Goal: Task Accomplishment & Management: Manage account settings

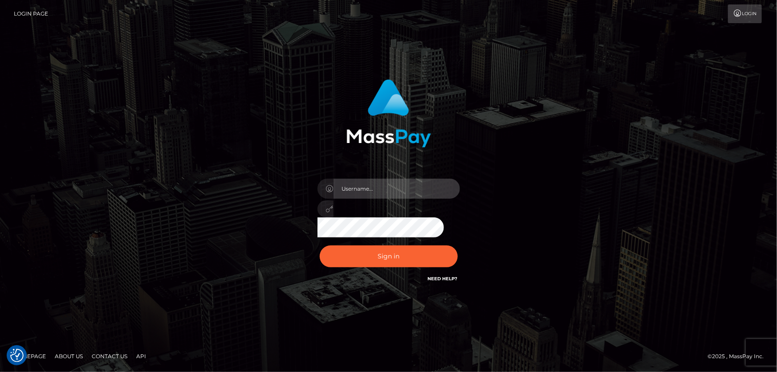
type input "Dan.Cirnat"
click at [458, 243] on div at bounding box center [377, 270] width 182 height 101
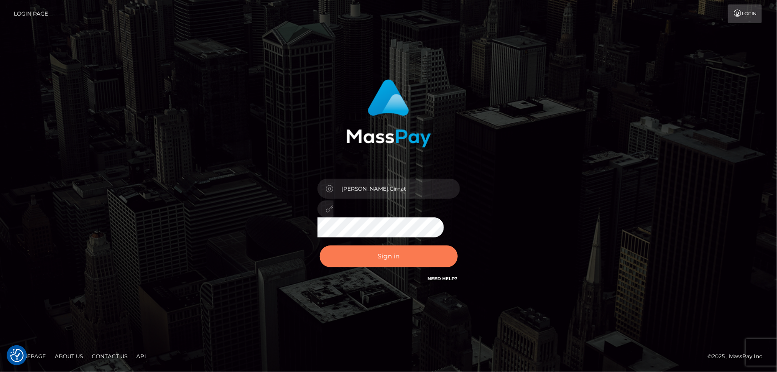
click at [419, 251] on button "Sign in" at bounding box center [389, 256] width 138 height 22
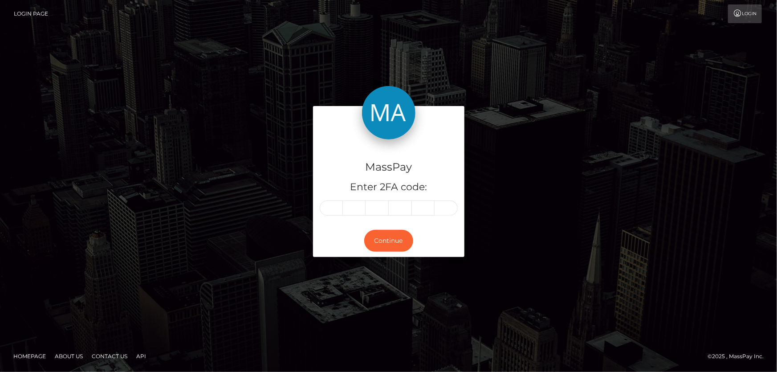
click at [329, 208] on input "text" at bounding box center [331, 207] width 23 height 15
type input "5"
type input "2"
type input "4"
type input "1"
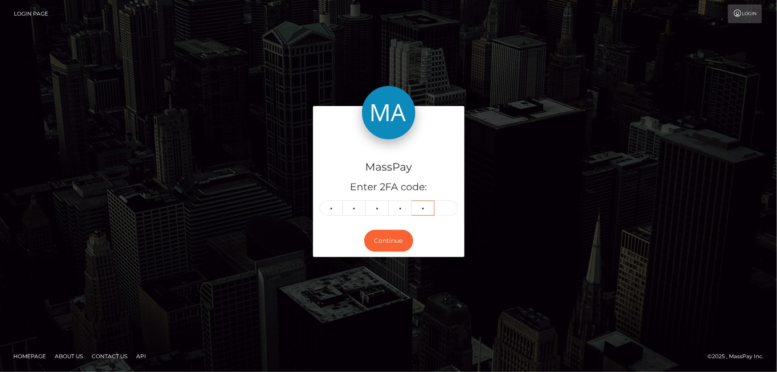
type input "1"
type input "8"
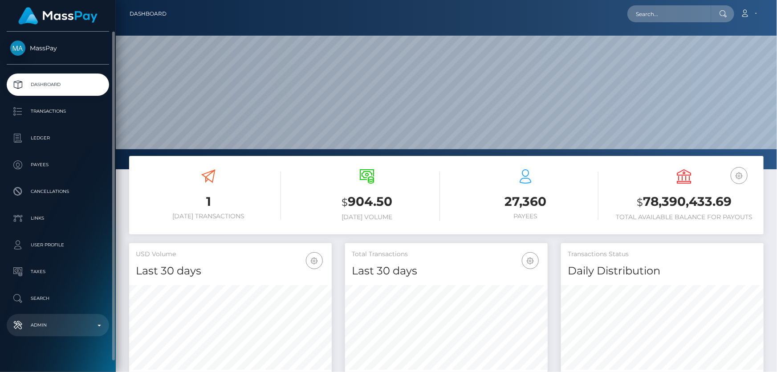
click at [65, 329] on p "Admin" at bounding box center [57, 324] width 95 height 13
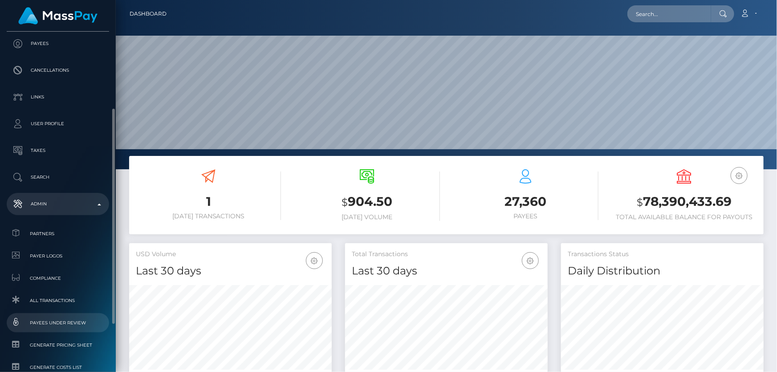
click at [77, 319] on span "Payees under Review" at bounding box center [57, 322] width 95 height 10
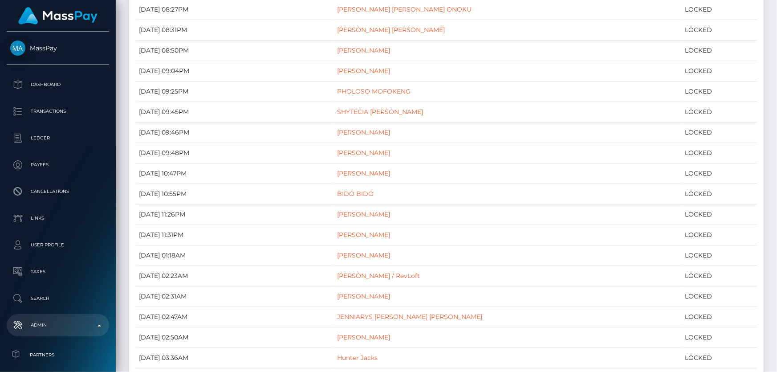
scroll to position [2652, 0]
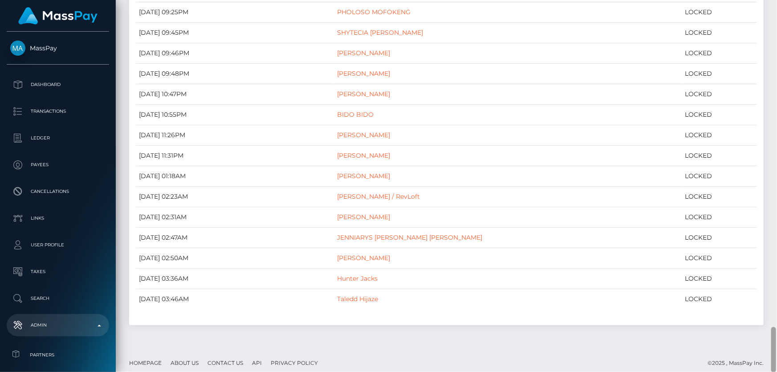
drag, startPoint x: 770, startPoint y: 178, endPoint x: 776, endPoint y: 387, distance: 208.8
click at [776, 371] on html "MassPay Dashboard Transactions Ledger Payees Cancellations Links" at bounding box center [388, 186] width 777 height 372
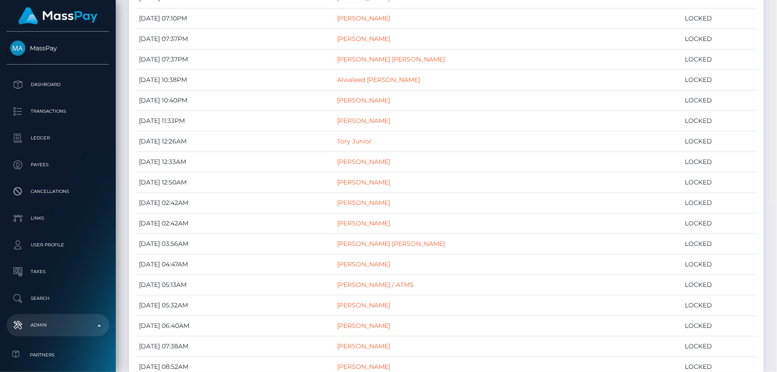
scroll to position [0, 0]
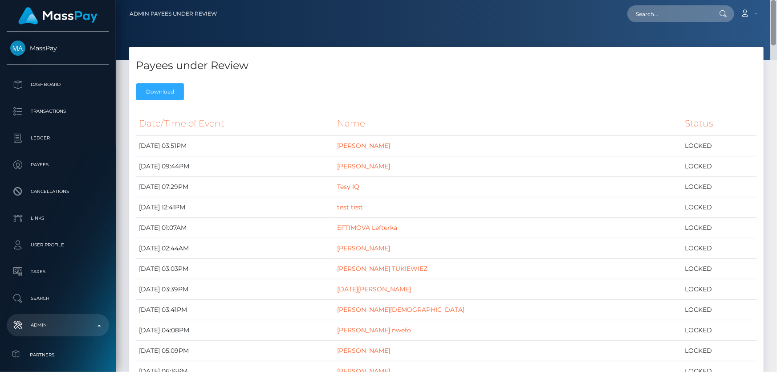
drag, startPoint x: 774, startPoint y: 313, endPoint x: 776, endPoint y: -49, distance: 362.3
click at [776, 0] on html "MassPay Dashboard Transactions Ledger Payees Cancellations Links" at bounding box center [388, 186] width 777 height 372
paste input "MSP52acd8b3d9e2501"
type input "MSP52acd8b3d9e2501"
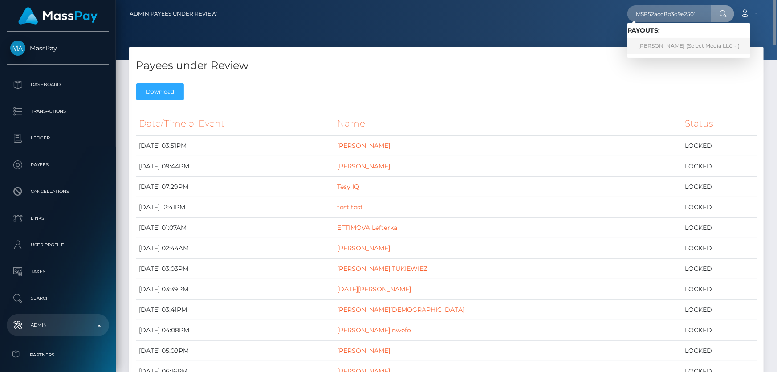
click at [667, 43] on link "Yurani Jacome Cruz (Select Media LLC - )" at bounding box center [688, 46] width 123 height 16
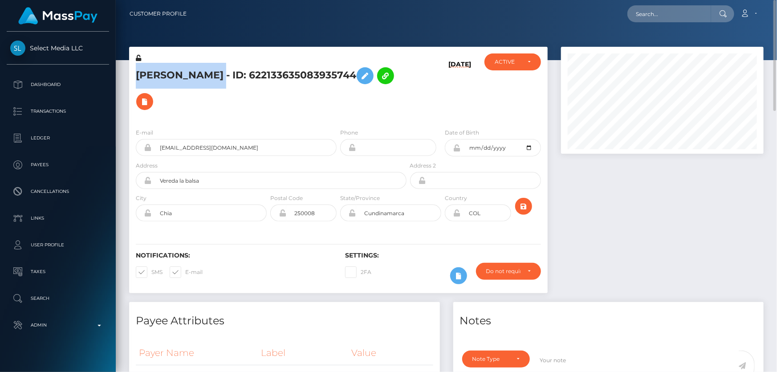
drag, startPoint x: 237, startPoint y: 77, endPoint x: 137, endPoint y: 73, distance: 100.2
click at [137, 73] on h5 "[PERSON_NAME] - ID: 622133635083935744" at bounding box center [269, 89] width 266 height 52
copy h5 "[PERSON_NAME]"
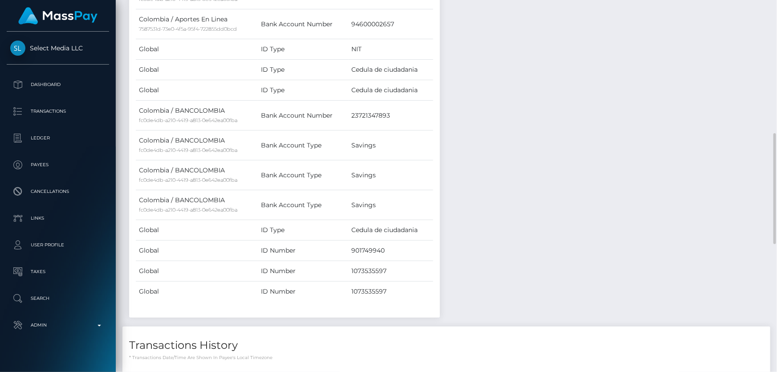
scroll to position [607, 0]
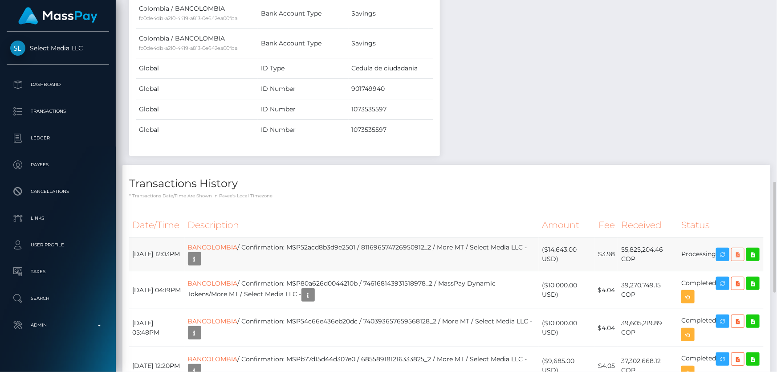
click at [739, 249] on icon at bounding box center [737, 254] width 11 height 11
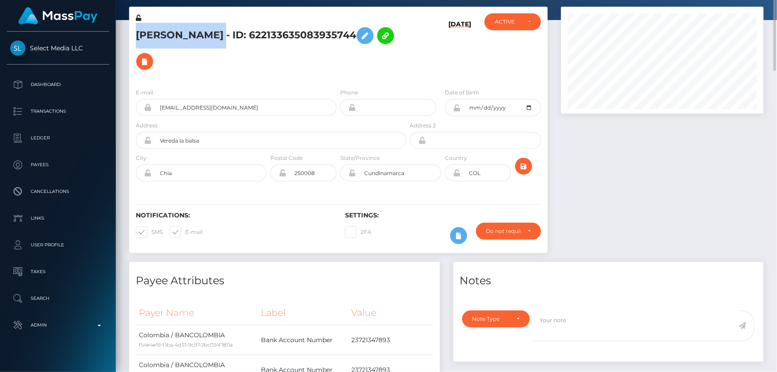
scroll to position [0, 0]
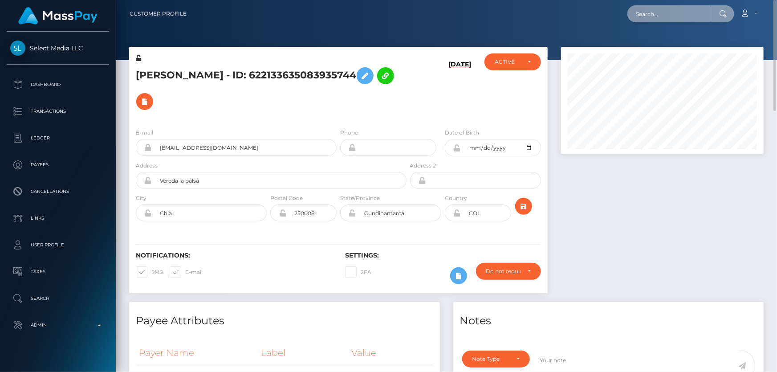
paste input "MSP21e4838b6703561"
type input "MSP21e4838b6703561"
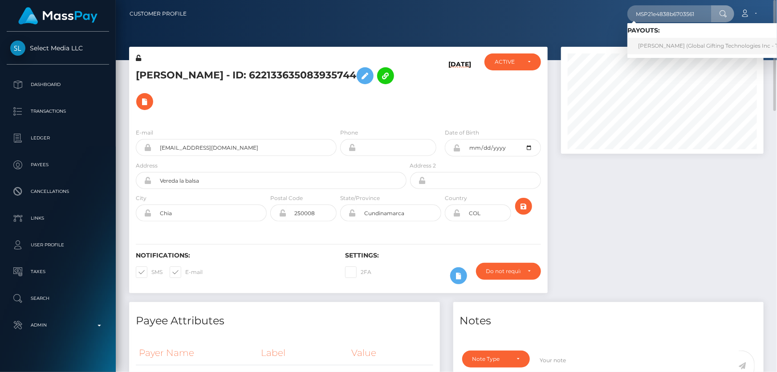
click at [705, 43] on link "LUIS MANUEL CONTRERAS MENDIVELSO (Global Gifting Technologies Inc - Throne)" at bounding box center [716, 46] width 179 height 16
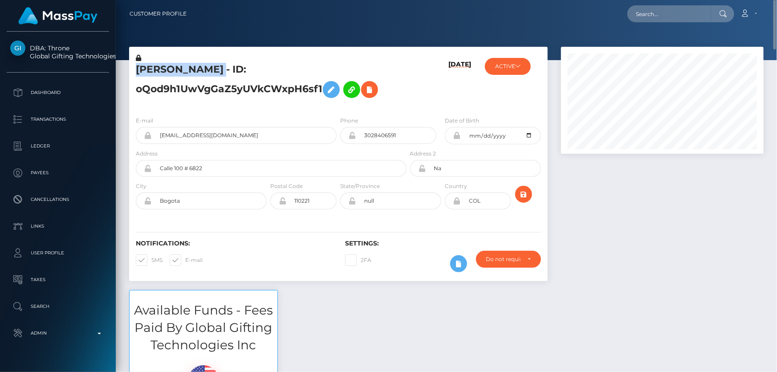
drag, startPoint x: 343, startPoint y: 70, endPoint x: 136, endPoint y: 68, distance: 207.0
click at [136, 68] on h5 "LUIS MANUEL CONTRERAS MENDIVELSO - ID: oQod9h1UwVgGaZ5yUVkCWxpH6sf1" at bounding box center [269, 83] width 266 height 40
copy h5 "LUIS MANUEL CONTRERAS MENDIVELSO"
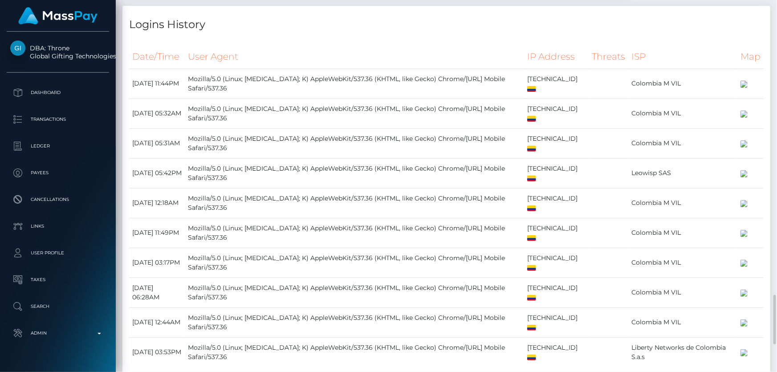
scroll to position [1295, 0]
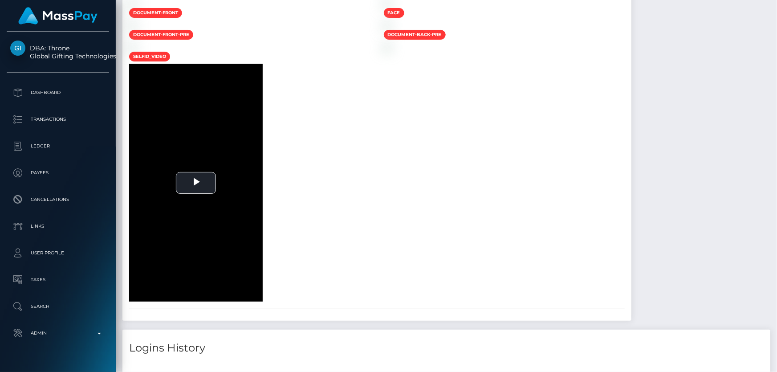
scroll to position [607, 0]
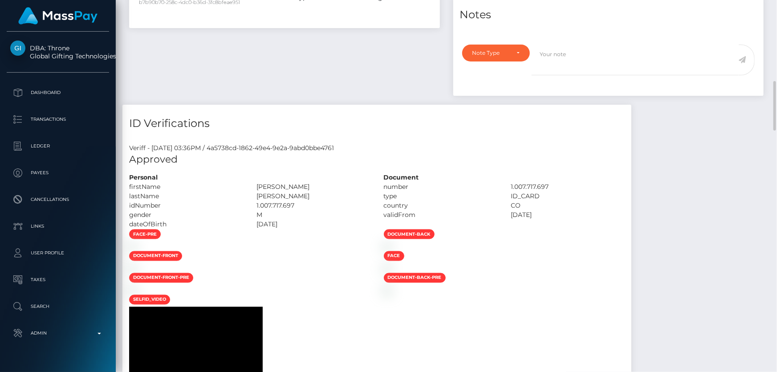
drag, startPoint x: 332, startPoint y: 241, endPoint x: 287, endPoint y: 242, distance: 44.5
click at [285, 229] on div "2000-08-13" at bounding box center [313, 223] width 127 height 9
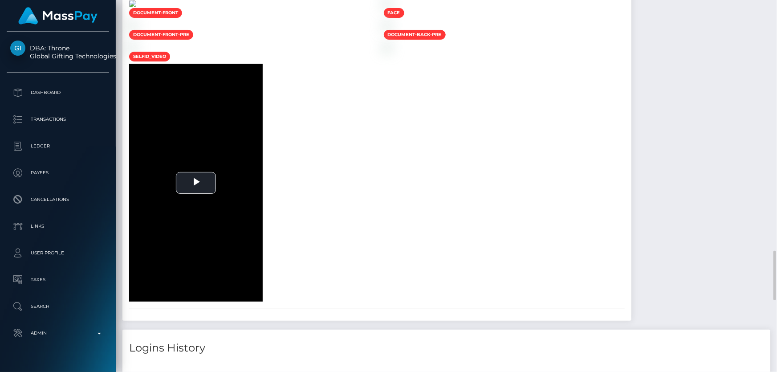
scroll to position [971, 0]
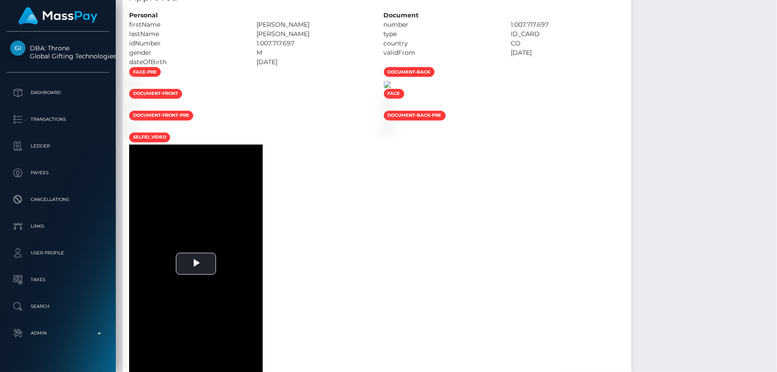
scroll to position [607, 0]
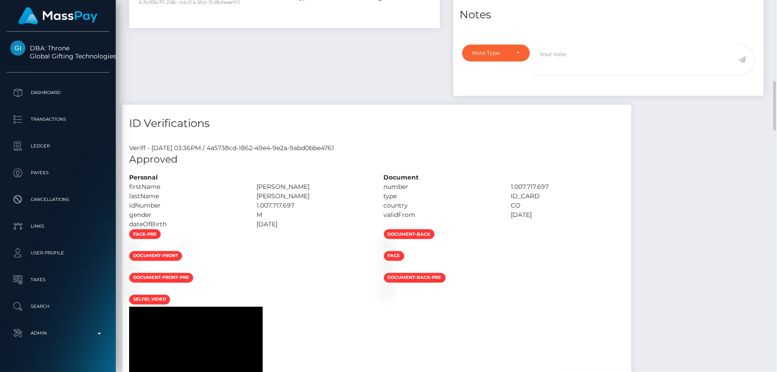
drag, startPoint x: 652, startPoint y: 205, endPoint x: 615, endPoint y: 201, distance: 37.6
click at [615, 191] on div "1.007.717.697" at bounding box center [567, 186] width 127 height 9
copy div "1.007.717.697"
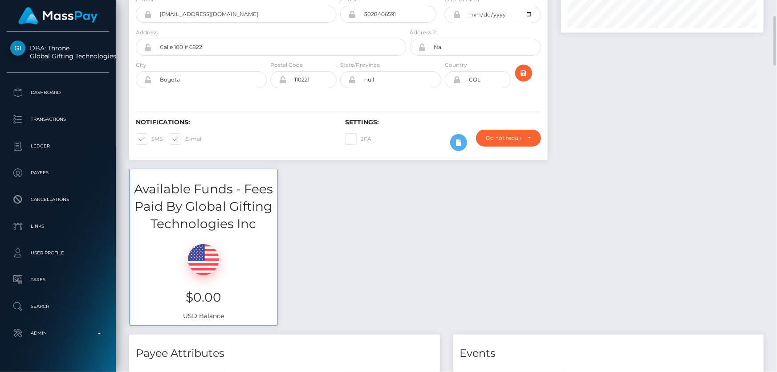
scroll to position [0, 0]
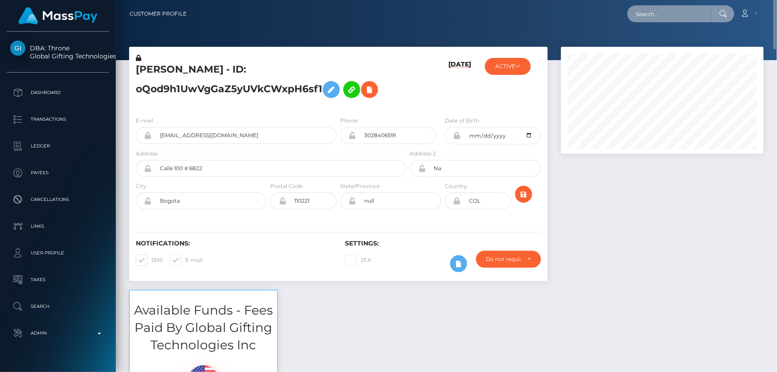
paste input "1318344244"
type input "1318344244"
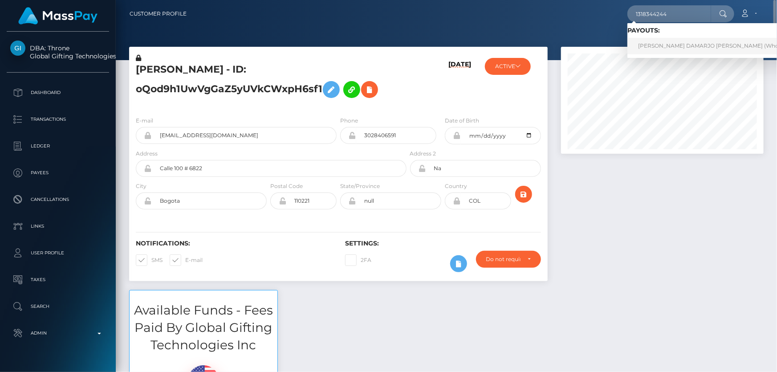
click at [645, 46] on link "ALSTON DAMARJO BILLINGS (Whop Inc - )" at bounding box center [718, 46] width 182 height 16
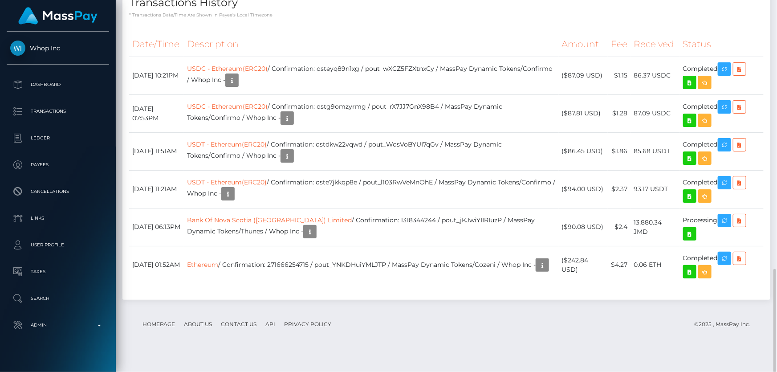
scroll to position [762, 0]
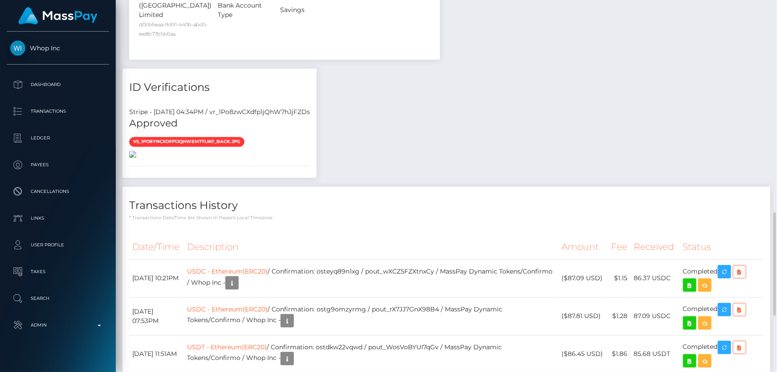
click at [136, 151] on img at bounding box center [132, 154] width 7 height 7
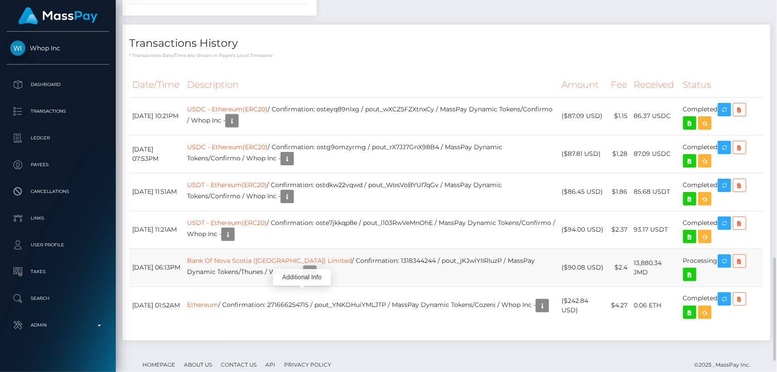
scroll to position [107, 202]
click at [304, 278] on icon "button" at bounding box center [309, 272] width 11 height 11
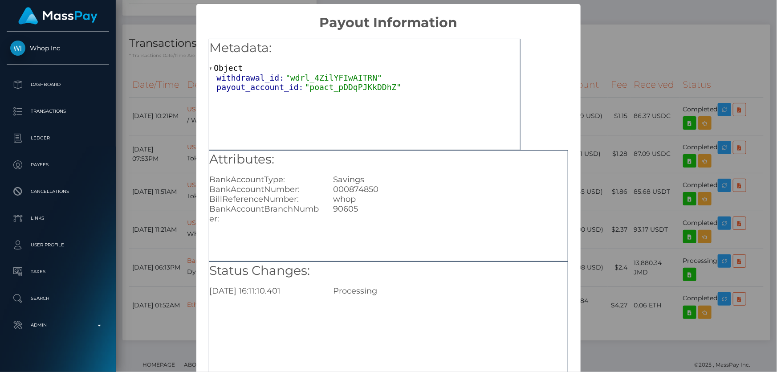
click at [669, 81] on div "× Payout Information Metadata: Object withdrawal_id: "wdrl_4ZilYFIwAITRN" payou…" at bounding box center [388, 186] width 777 height 372
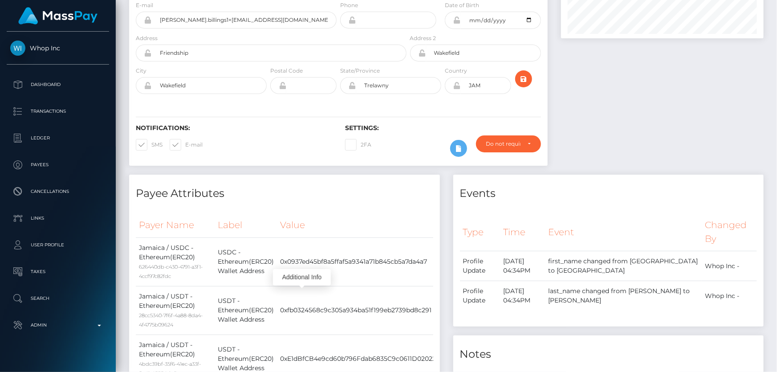
scroll to position [0, 0]
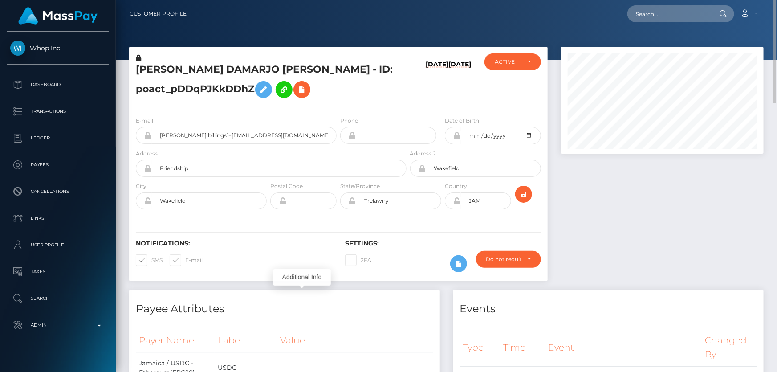
click at [510, 250] on div "Settings: 2FA Require ID/Selfie Verification" at bounding box center [442, 257] width 209 height 37
click at [507, 263] on div "Do not require" at bounding box center [503, 258] width 34 height 7
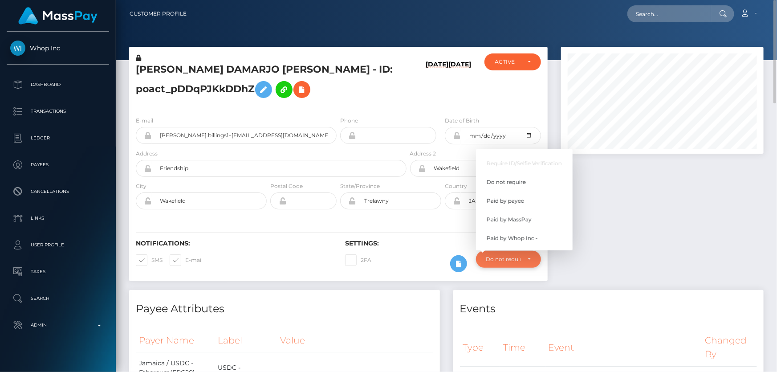
scroll to position [107, 202]
click at [515, 222] on span "Paid by MassPay" at bounding box center [508, 219] width 45 height 8
select select "2"
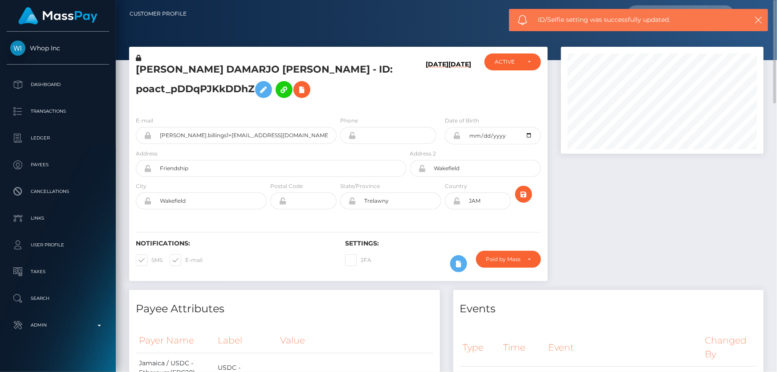
click at [209, 89] on h5 "ALSTON DAMARJO BILLINGS - ID: poact_pDDqPJKkDDhZ" at bounding box center [269, 83] width 266 height 40
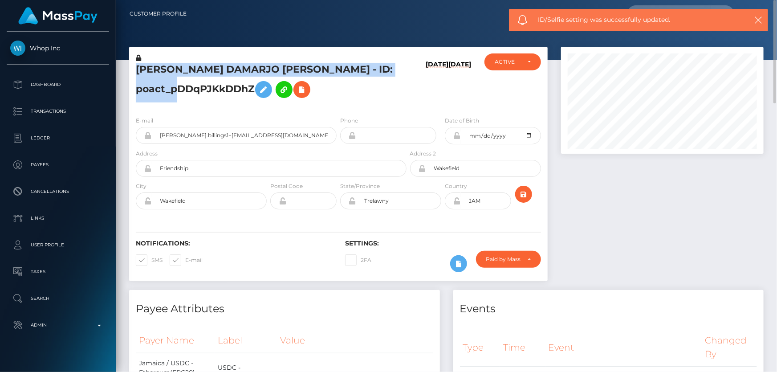
click at [209, 89] on h5 "ALSTON DAMARJO BILLINGS - ID: poact_pDDqPJKkDDhZ" at bounding box center [269, 83] width 266 height 40
copy h5 "ALSTON DAMARJO BILLINGS - ID: poact_pDDqPJKkDDhZ"
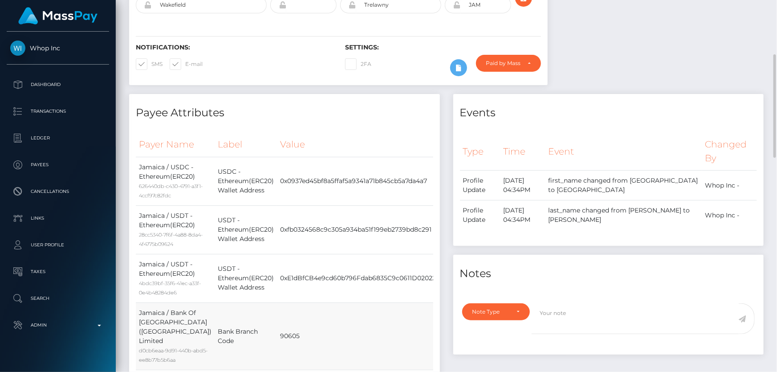
scroll to position [0, 0]
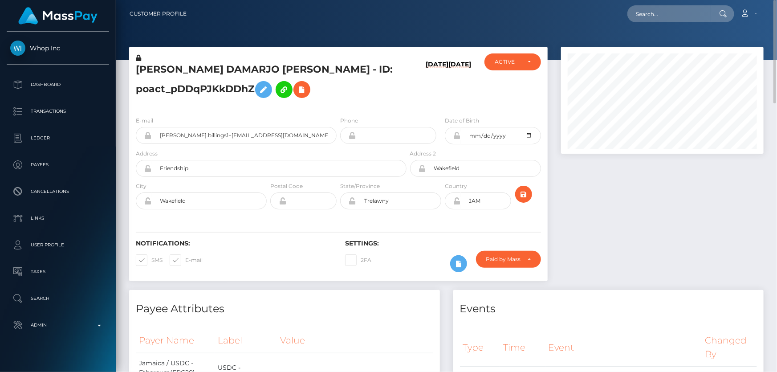
click at [352, 82] on h5 "ALSTON DAMARJO BILLINGS - ID: poact_pDDqPJKkDDhZ" at bounding box center [269, 83] width 266 height 40
click at [224, 114] on div "E-mail alston.billings1+8849087235@icloud.com Phone" at bounding box center [338, 163] width 418 height 109
paste input "f370f095-682a-11f0-a026-06178c1a380f"
type input "f370f095-682a-11f0-a026-06178c1a380f"
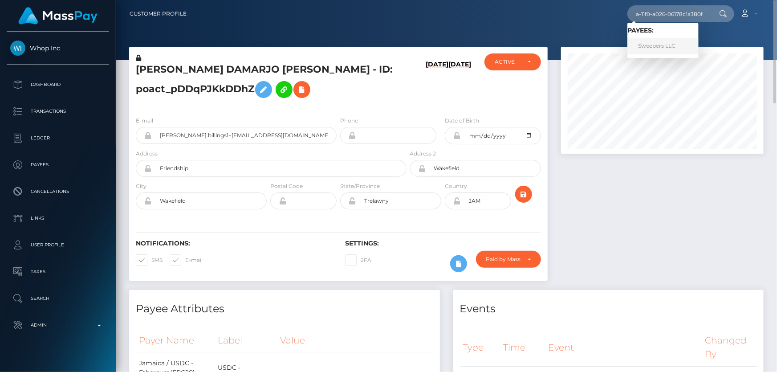
scroll to position [0, 0]
click at [658, 47] on link "Sweepers LLC" at bounding box center [662, 46] width 71 height 16
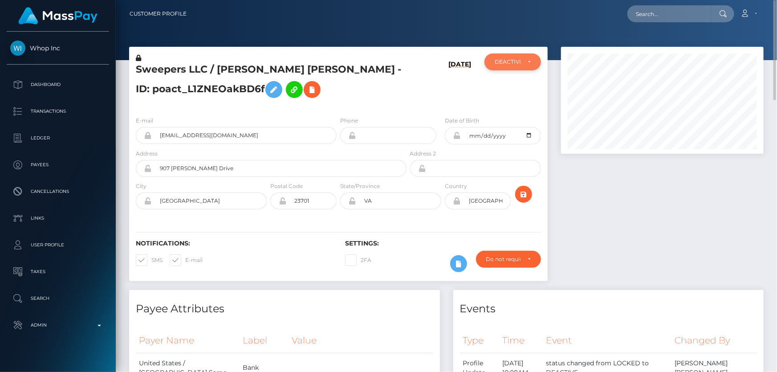
click at [523, 61] on div "DEACTIVE" at bounding box center [512, 61] width 36 height 7
click at [523, 85] on link "ACTIVE" at bounding box center [512, 85] width 57 height 16
select select "ACTIVE"
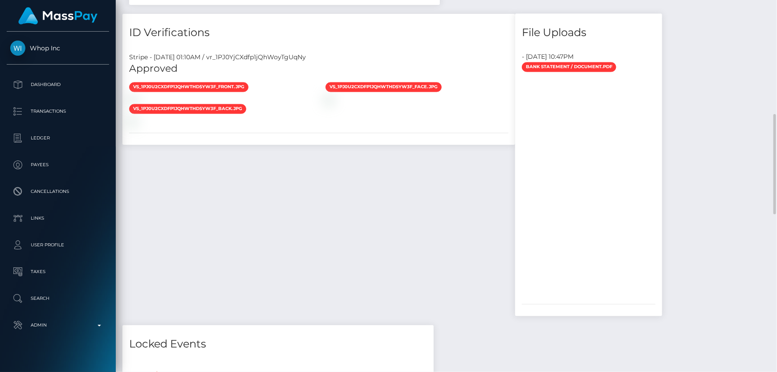
scroll to position [681, 0]
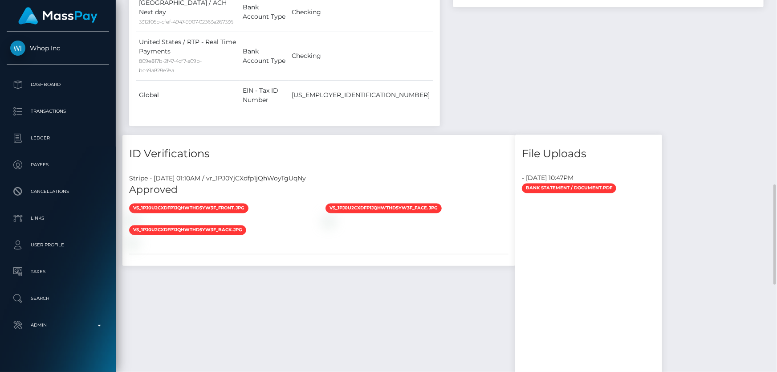
click at [228, 231] on div "ID Verifications Stripe - July 24, 2025 01:10AM / vr_1PJ0YjCXdfp1jQhWoyTgUqNy A…" at bounding box center [319, 290] width 406 height 311
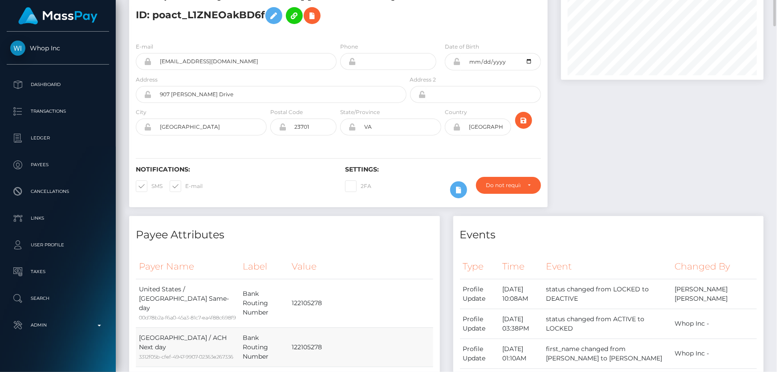
scroll to position [0, 0]
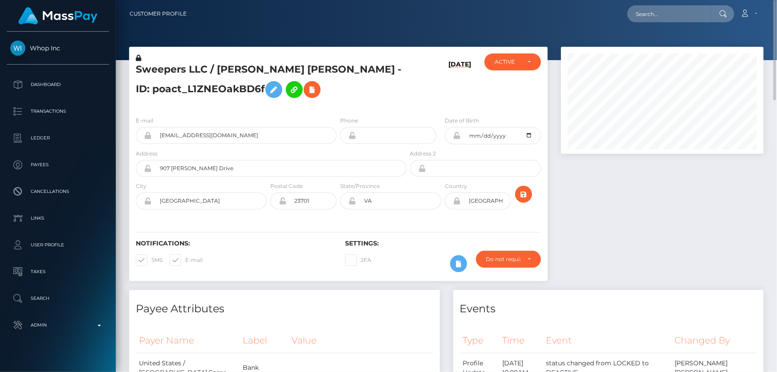
click at [202, 108] on div "Sweepers LLC / DAMIEN DEMETRICE JONES - ID: poact_L1ZNEOakBD6f" at bounding box center [268, 81] width 279 height 56
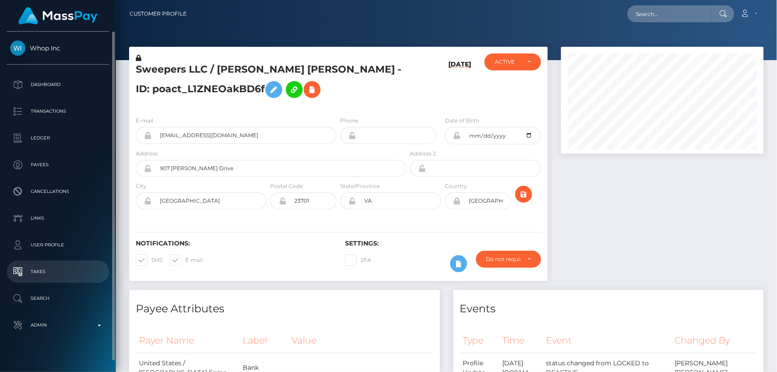
scroll to position [10, 0]
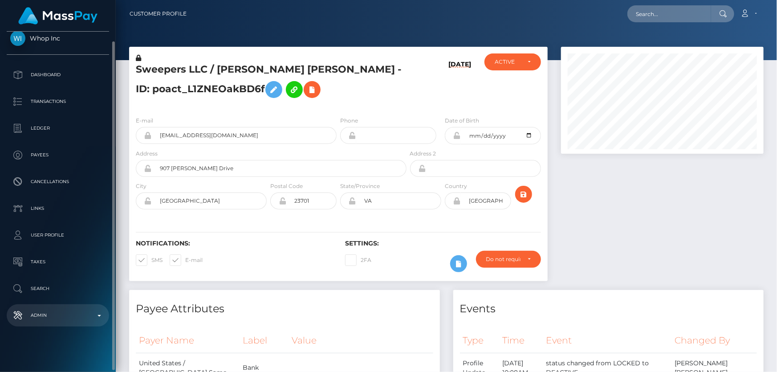
click at [74, 318] on p "Admin" at bounding box center [57, 314] width 95 height 13
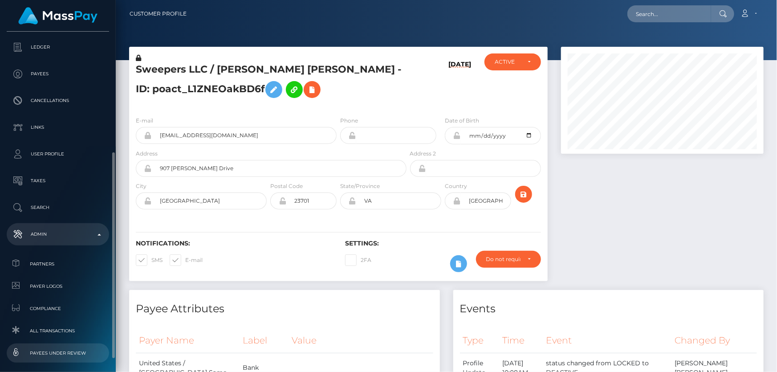
scroll to position [131, 0]
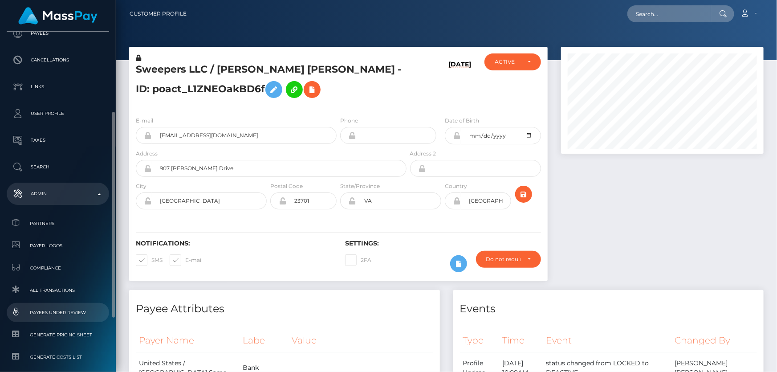
click at [78, 311] on span "Payees under Review" at bounding box center [57, 312] width 95 height 10
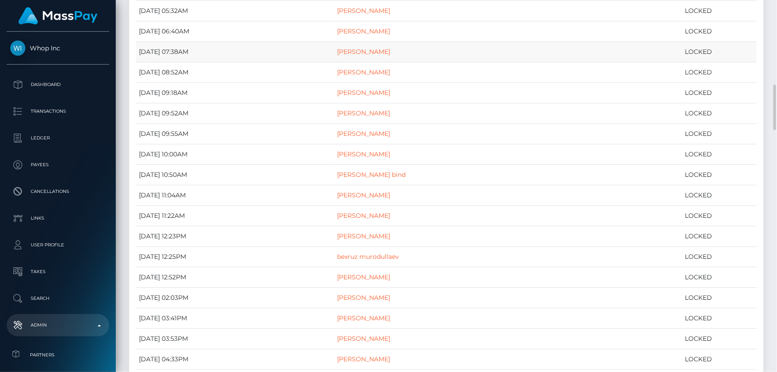
scroll to position [728, 0]
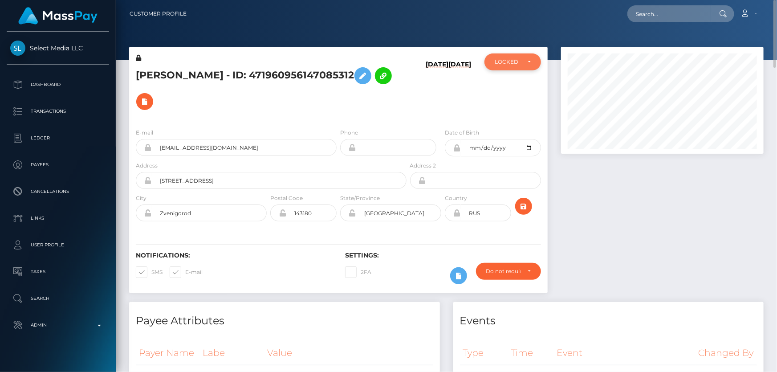
click at [502, 65] on div "LOCKED" at bounding box center [507, 61] width 26 height 7
click at [512, 83] on span "ACTIVE" at bounding box center [505, 86] width 20 height 8
select select "ACTIVE"
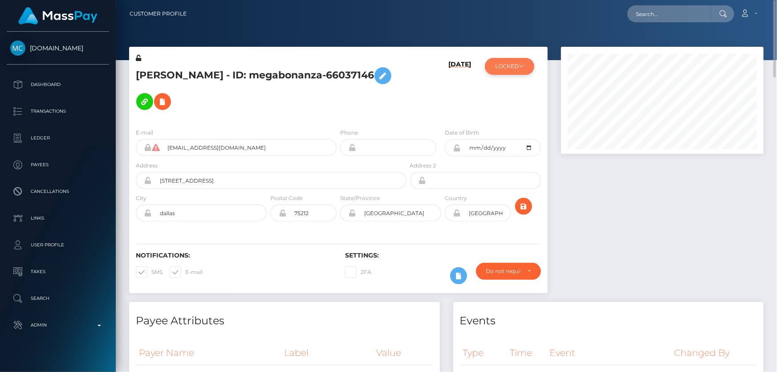
click at [507, 70] on button "LOCKED" at bounding box center [509, 66] width 49 height 17
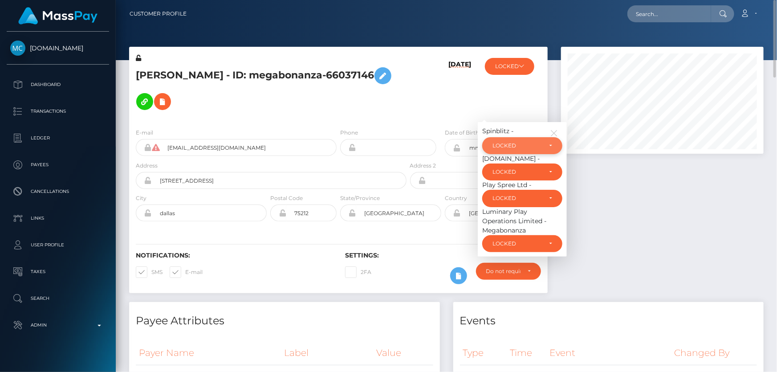
click at [525, 137] on div "LOCKED" at bounding box center [522, 145] width 80 height 17
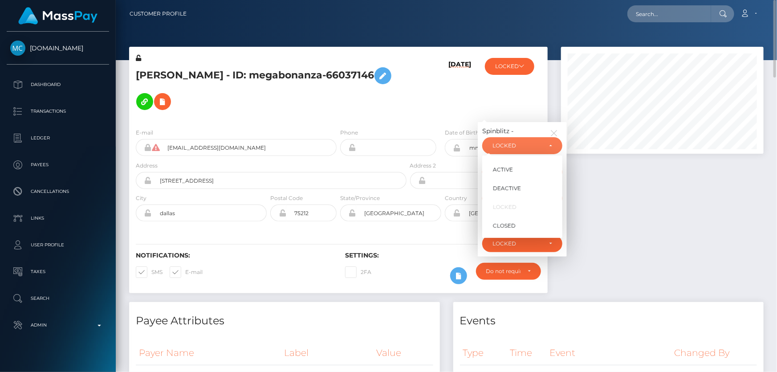
scroll to position [107, 202]
click at [525, 161] on link "ACTIVE" at bounding box center [522, 169] width 80 height 16
select select "ACTIVE"
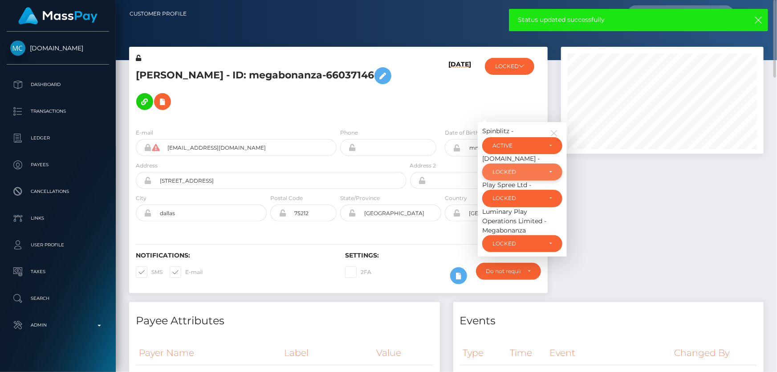
click at [520, 168] on div "LOCKED" at bounding box center [516, 171] width 49 height 7
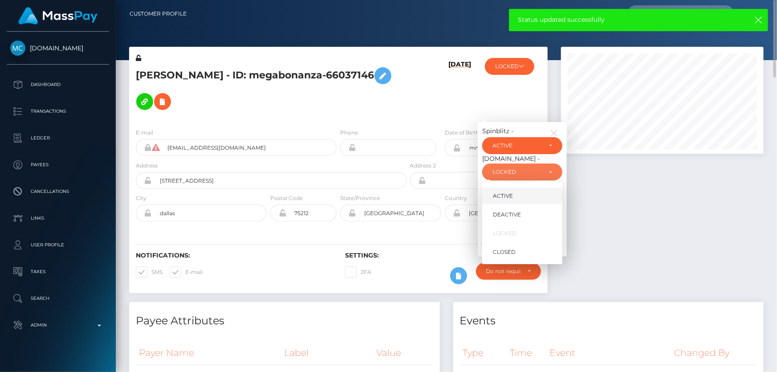
click at [535, 187] on link "ACTIVE" at bounding box center [522, 195] width 80 height 16
select select "ACTIVE"
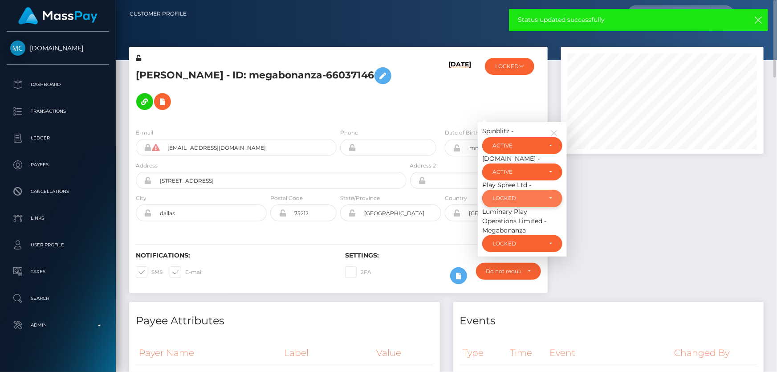
click at [529, 195] on div "LOCKED" at bounding box center [516, 198] width 49 height 7
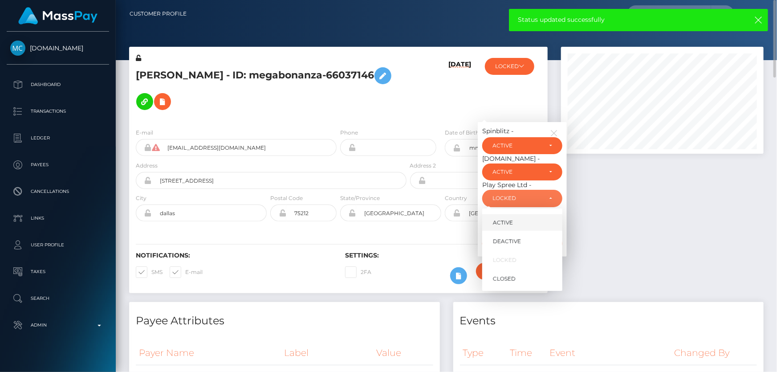
click at [529, 214] on link "ACTIVE" at bounding box center [522, 222] width 80 height 16
select select "ACTIVE"
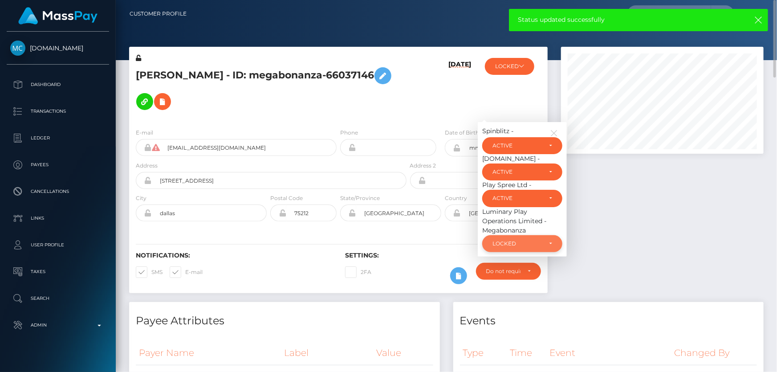
click at [519, 240] on div "LOCKED" at bounding box center [516, 243] width 49 height 7
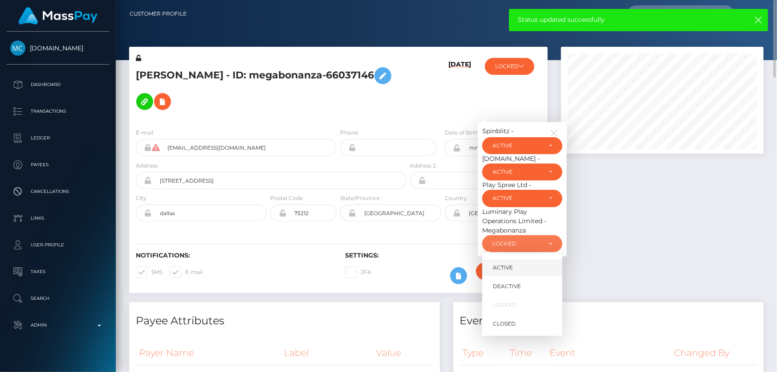
click at [518, 259] on link "ACTIVE" at bounding box center [522, 267] width 80 height 16
select select "ACTIVE"
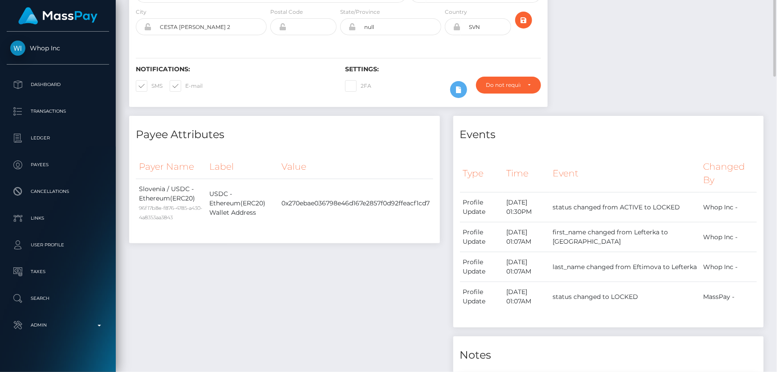
scroll to position [24, 0]
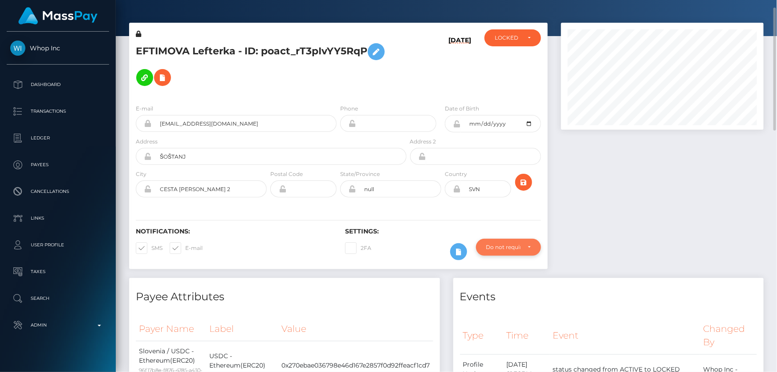
click at [509, 248] on div "Do not require" at bounding box center [503, 246] width 34 height 7
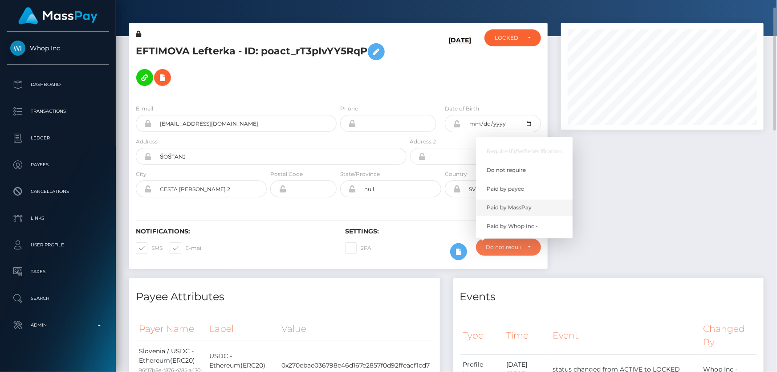
click at [520, 207] on span "Paid by MassPay" at bounding box center [508, 207] width 45 height 8
select select "2"
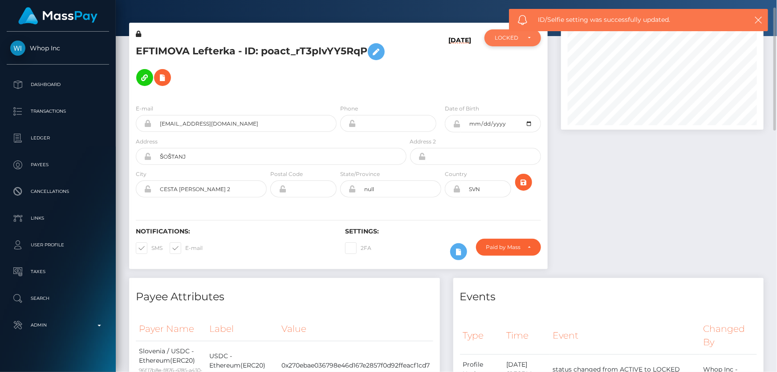
click at [505, 41] on div "LOCKED" at bounding box center [507, 37] width 26 height 7
click at [511, 58] on span "ACTIVE" at bounding box center [505, 62] width 20 height 8
select select "ACTIVE"
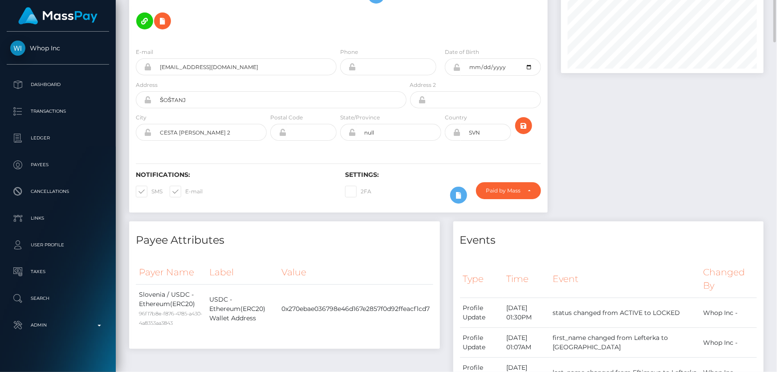
scroll to position [0, 0]
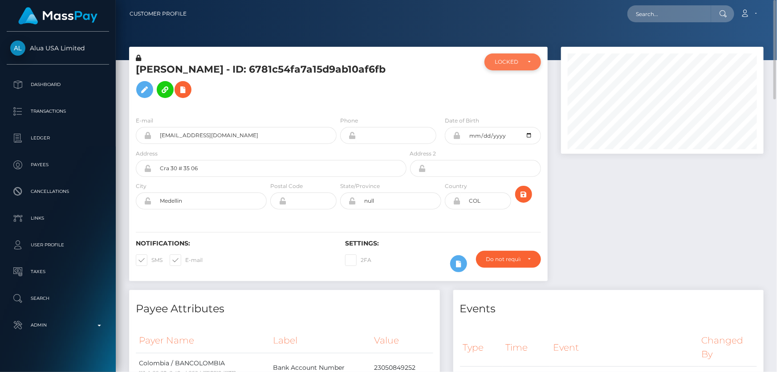
click at [517, 62] on div "LOCKED" at bounding box center [507, 61] width 26 height 7
click at [512, 87] on span "ACTIVE" at bounding box center [505, 86] width 20 height 8
select select "ACTIVE"
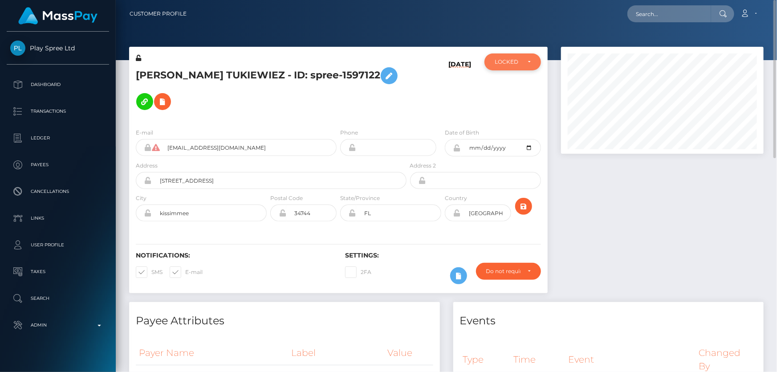
click at [522, 63] on div "LOCKED" at bounding box center [512, 61] width 36 height 7
click at [512, 84] on span "ACTIVE" at bounding box center [505, 86] width 20 height 8
select select "ACTIVE"
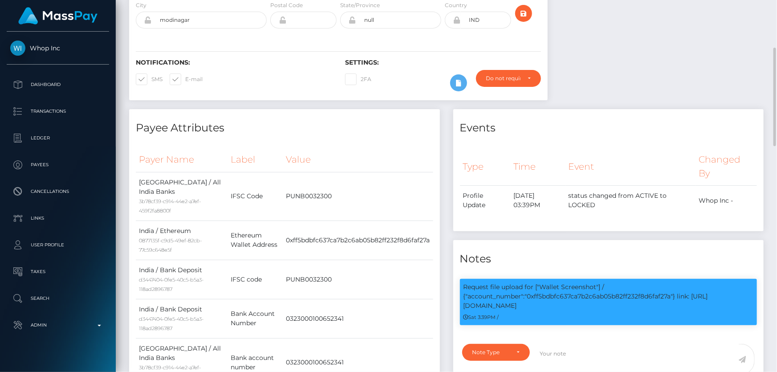
scroll to position [19, 0]
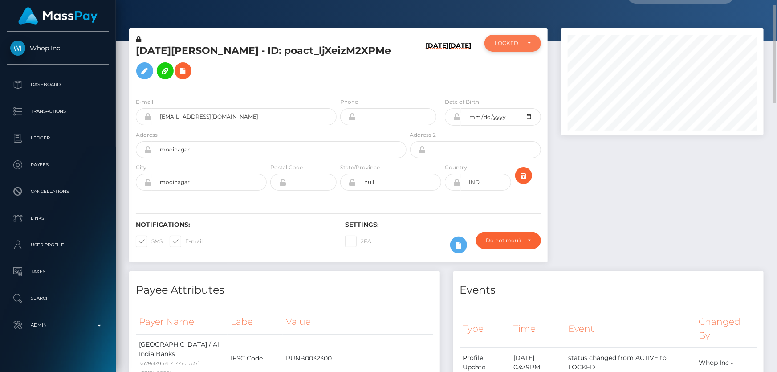
click at [517, 45] on div "LOCKED" at bounding box center [507, 43] width 26 height 7
click at [516, 69] on link "ACTIVE" at bounding box center [512, 67] width 57 height 16
select select "ACTIVE"
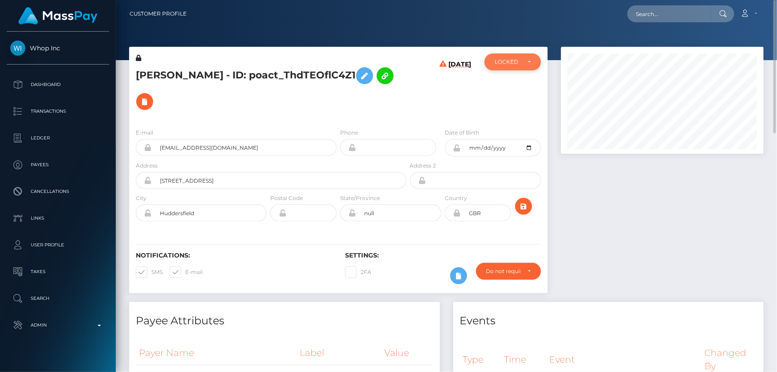
click at [513, 68] on div "LOCKED" at bounding box center [512, 61] width 57 height 17
click at [507, 106] on span "DEACTIVE" at bounding box center [509, 105] width 28 height 8
select select "DEACTIVE"
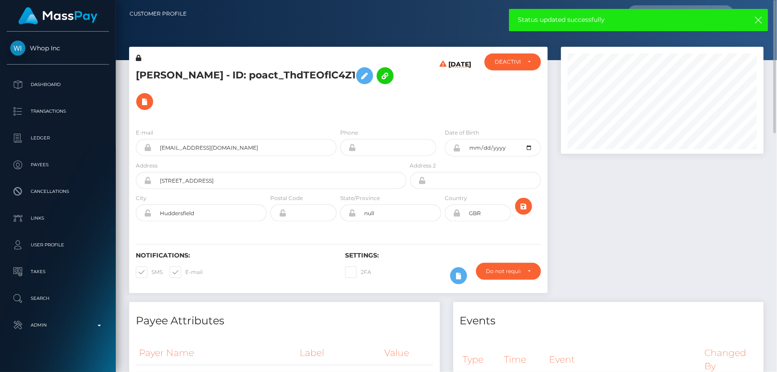
click at [272, 80] on h5 "ZAIN MUHAMMAD - ID: poact_ThdTEOflC4Z1" at bounding box center [269, 89] width 266 height 52
copy h5 "ZAIN MUHAMMAD - ID: poact_ThdTEOflC4Z1"
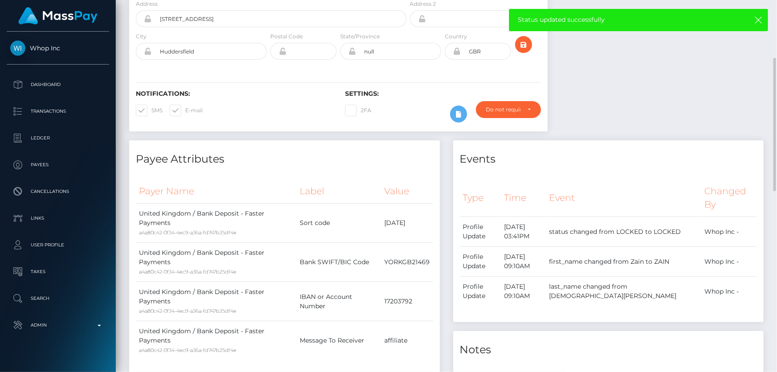
scroll to position [283, 0]
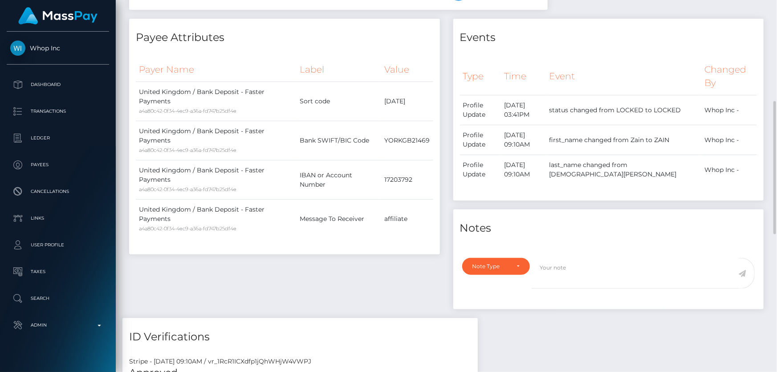
click at [323, 285] on div "Payee Attributes Payer Name Label Value United Kingdom / Bank Deposit - Faster …" at bounding box center [284, 168] width 324 height 299
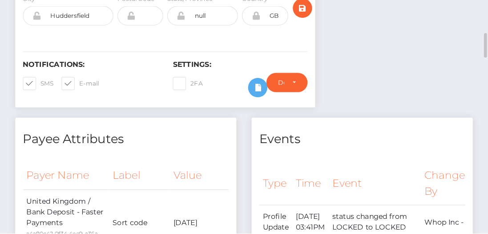
scroll to position [444974, 444963]
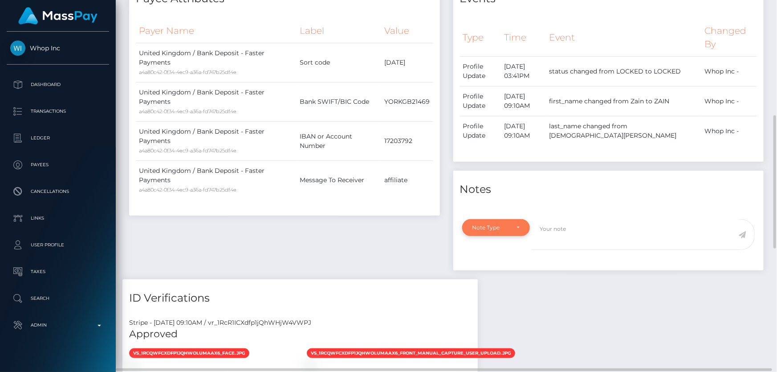
click at [491, 228] on div "Note Type" at bounding box center [490, 227] width 37 height 7
click at [508, 267] on link "Compliance" at bounding box center [496, 270] width 69 height 16
select select "COMPLIANCE"
click at [568, 234] on textarea at bounding box center [634, 234] width 207 height 31
type textarea "ID requiired."
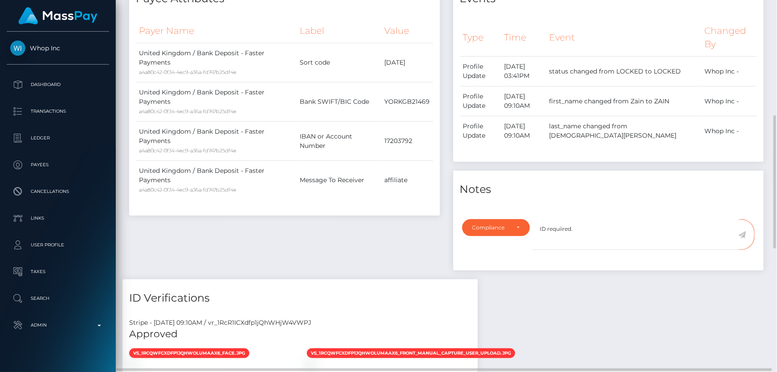
click at [743, 231] on icon at bounding box center [742, 234] width 8 height 7
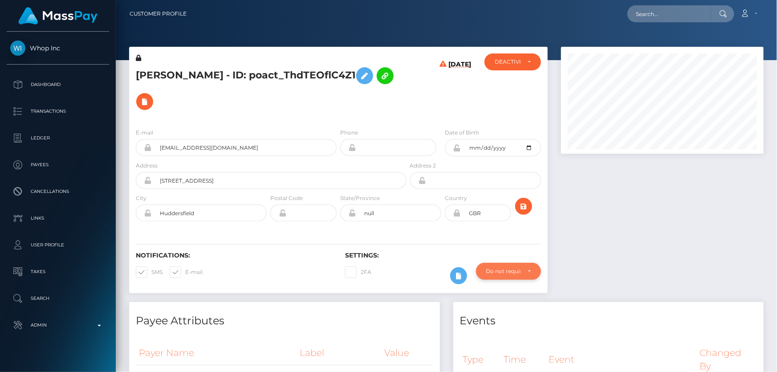
scroll to position [444974, 444878]
click at [510, 274] on div "Do not require" at bounding box center [503, 270] width 34 height 7
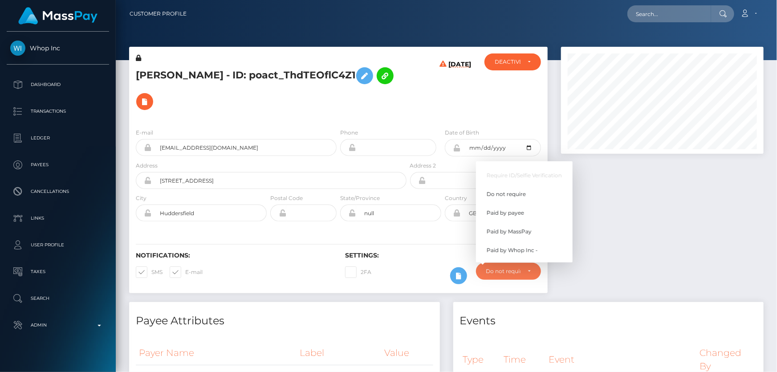
scroll to position [107, 202]
drag, startPoint x: 522, startPoint y: 231, endPoint x: 374, endPoint y: 1, distance: 273.1
click at [522, 231] on span "Paid by MassPay" at bounding box center [508, 231] width 45 height 8
select select "2"
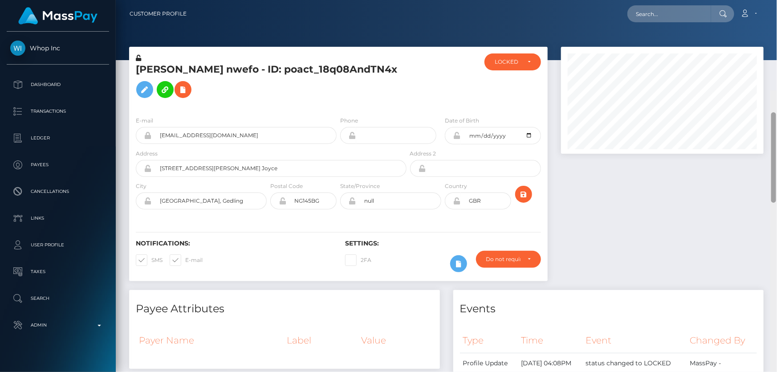
drag, startPoint x: 774, startPoint y: 133, endPoint x: 776, endPoint y: -4, distance: 137.5
click at [776, 0] on html "Whop Inc Dashboard Transactions Ledger Payees Cancellations Links" at bounding box center [388, 186] width 777 height 372
click at [510, 69] on div "LOCKED" at bounding box center [512, 61] width 57 height 17
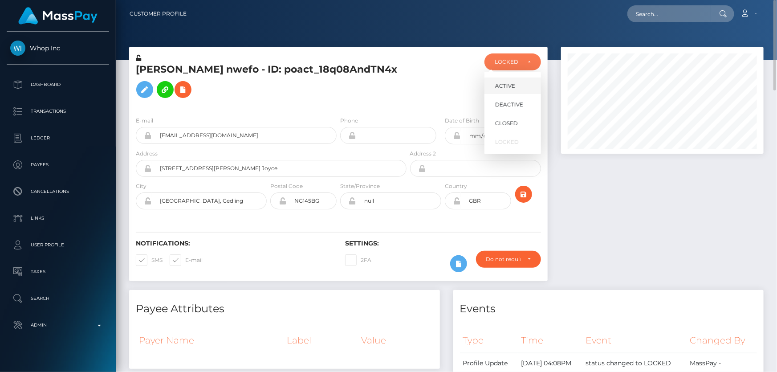
scroll to position [107, 202]
click at [517, 105] on span "DEACTIVE" at bounding box center [509, 105] width 28 height 8
select select "DEACTIVE"
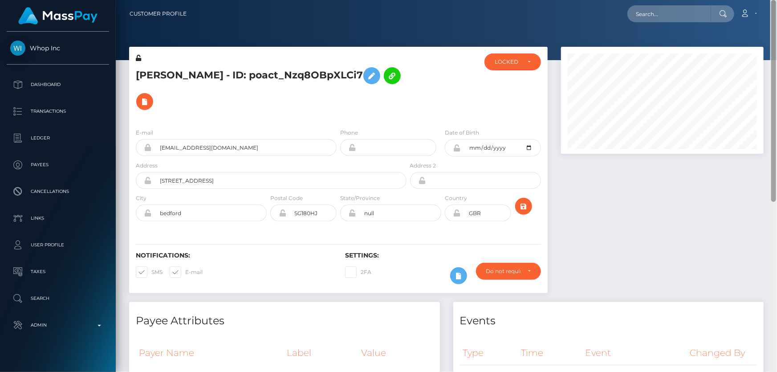
drag, startPoint x: 773, startPoint y: 160, endPoint x: 776, endPoint y: -14, distance: 174.1
click at [776, 0] on html "Whop Inc Dashboard Transactions Ledger Payees Cancellations Links" at bounding box center [388, 186] width 777 height 372
click at [526, 58] on div "LOCKED" at bounding box center [512, 61] width 36 height 7
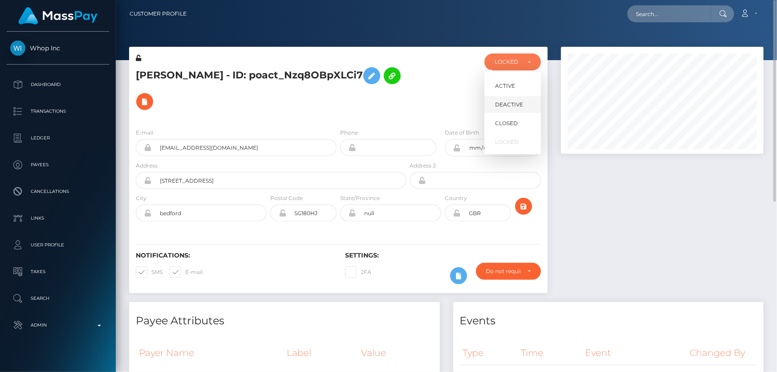
scroll to position [107, 202]
click at [519, 107] on span "DEACTIVE" at bounding box center [509, 105] width 28 height 8
select select "DEACTIVE"
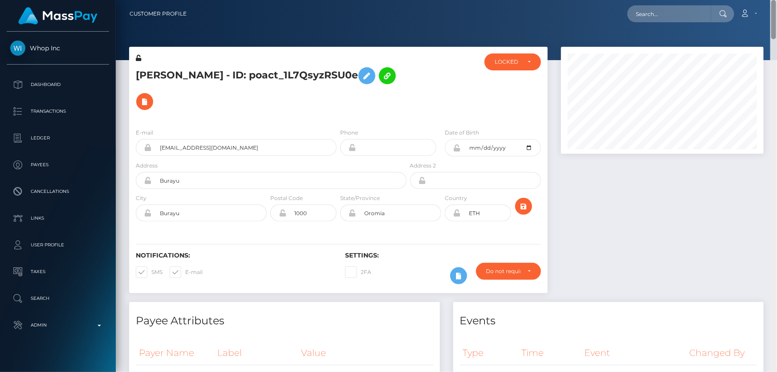
drag, startPoint x: 770, startPoint y: 118, endPoint x: 776, endPoint y: -16, distance: 134.1
click at [776, 0] on html "Whop Inc Dashboard Transactions Ledger Payees Cancellations Links" at bounding box center [388, 186] width 777 height 372
click at [509, 67] on div "LOCKED" at bounding box center [512, 61] width 57 height 17
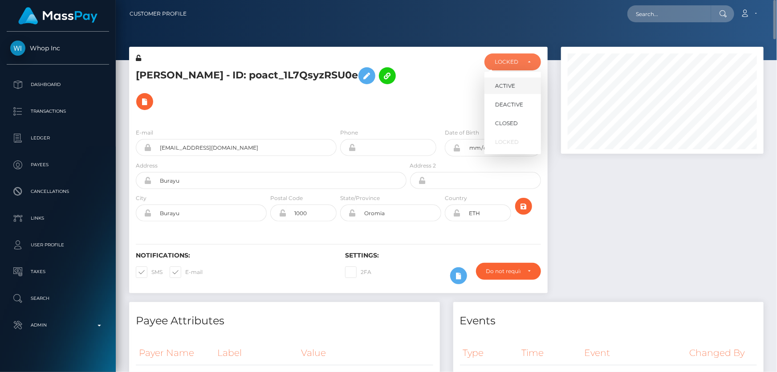
scroll to position [107, 202]
click at [517, 102] on span "DEACTIVE" at bounding box center [509, 105] width 28 height 8
select select "DEACTIVE"
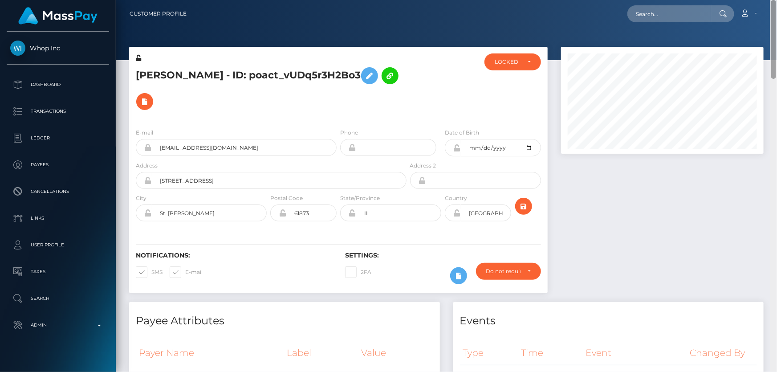
drag, startPoint x: 770, startPoint y: 165, endPoint x: 776, endPoint y: -12, distance: 177.2
click at [776, 0] on html "Whop Inc Dashboard Transactions Ledger Payees Cancellations Links" at bounding box center [388, 186] width 777 height 372
click at [508, 55] on div "LOCKED" at bounding box center [512, 61] width 57 height 17
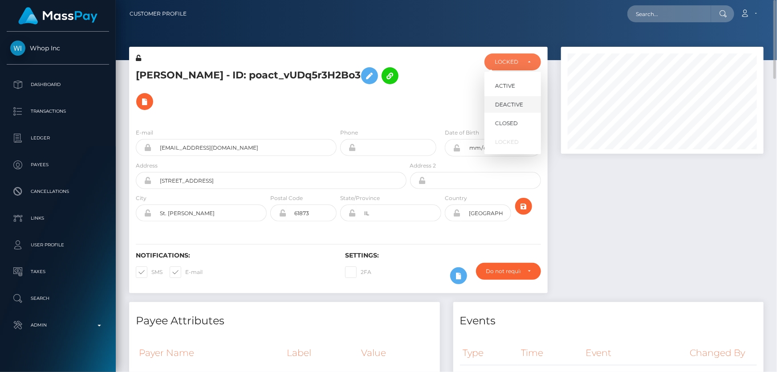
click at [518, 104] on span "DEACTIVE" at bounding box center [509, 105] width 28 height 8
select select "DEACTIVE"
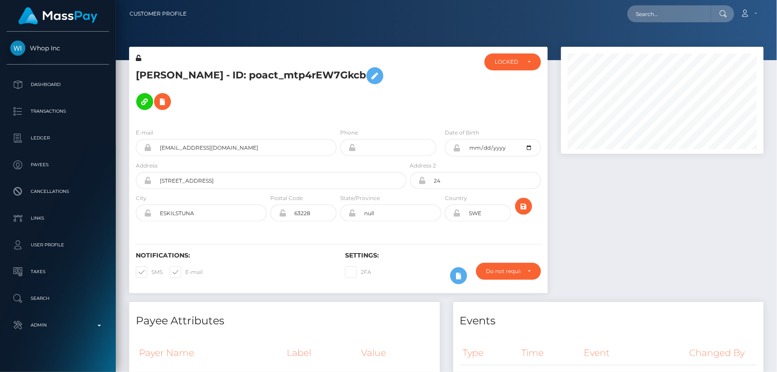
drag, startPoint x: 774, startPoint y: 97, endPoint x: 776, endPoint y: 0, distance: 96.2
click at [776, 0] on div "Customer Profile Loading... Loading..." at bounding box center [446, 186] width 661 height 372
click at [522, 66] on div "LOCKED" at bounding box center [512, 61] width 57 height 17
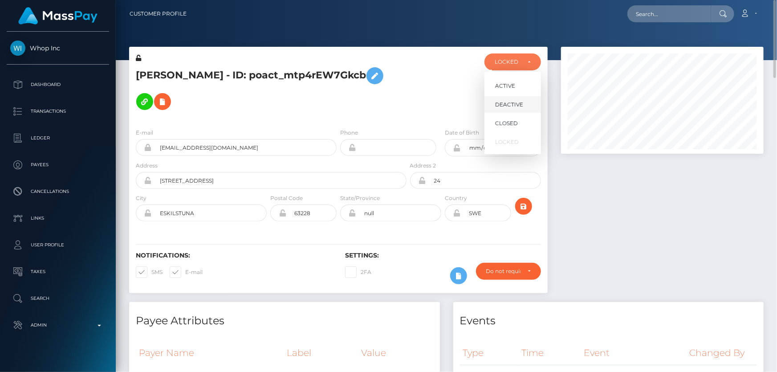
click at [517, 106] on span "DEACTIVE" at bounding box center [509, 105] width 28 height 8
select select "DEACTIVE"
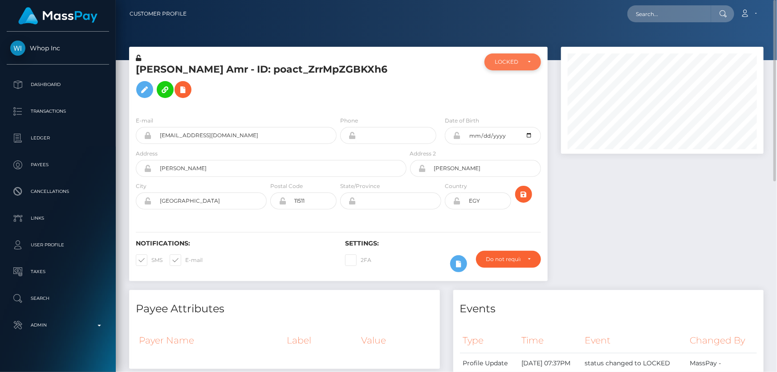
click at [506, 63] on div "LOCKED" at bounding box center [507, 61] width 26 height 7
drag, startPoint x: 512, startPoint y: 105, endPoint x: 419, endPoint y: 3, distance: 138.3
click at [512, 104] on span "DEACTIVE" at bounding box center [509, 105] width 28 height 8
select select "DEACTIVE"
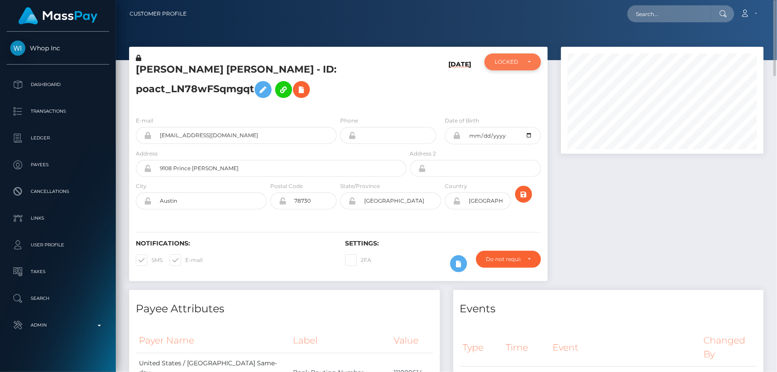
click at [526, 62] on div "LOCKED" at bounding box center [512, 61] width 36 height 7
click at [511, 84] on span "ACTIVE" at bounding box center [505, 86] width 20 height 8
select select "ACTIVE"
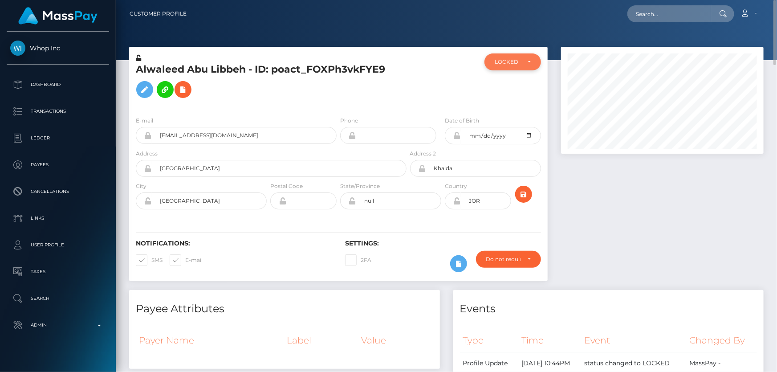
click at [501, 65] on div "LOCKED" at bounding box center [512, 61] width 57 height 17
click at [510, 108] on span "DEACTIVE" at bounding box center [509, 105] width 28 height 8
select select "DEACTIVE"
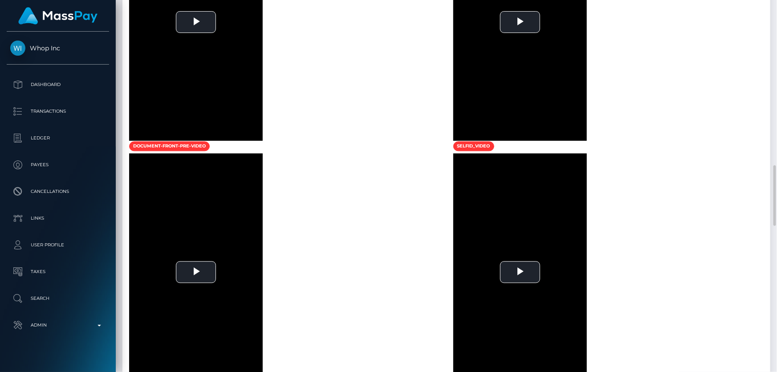
scroll to position [1092, 0]
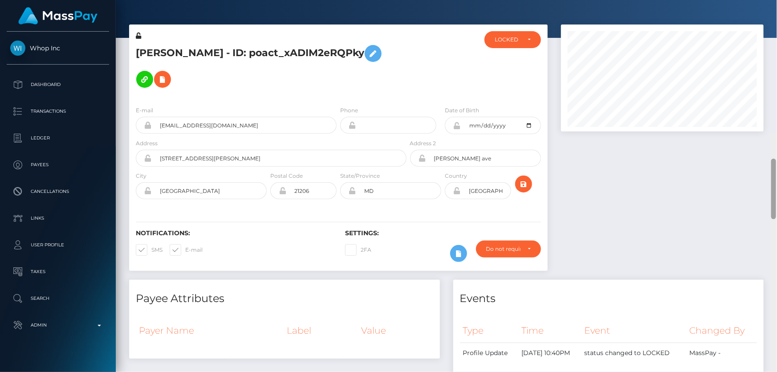
scroll to position [0, 0]
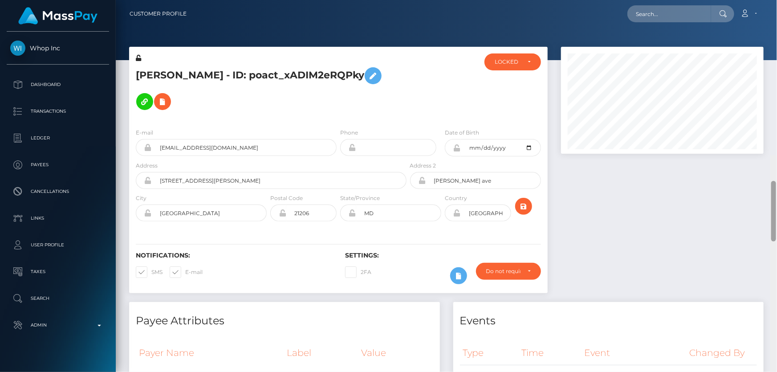
drag, startPoint x: 773, startPoint y: 326, endPoint x: 776, endPoint y: -1, distance: 327.6
click at [776, 0] on html "Whop Inc Dashboard Transactions Ledger Payees Cancellations Links" at bounding box center [388, 186] width 777 height 372
click at [498, 64] on div "LOCKED" at bounding box center [507, 61] width 26 height 7
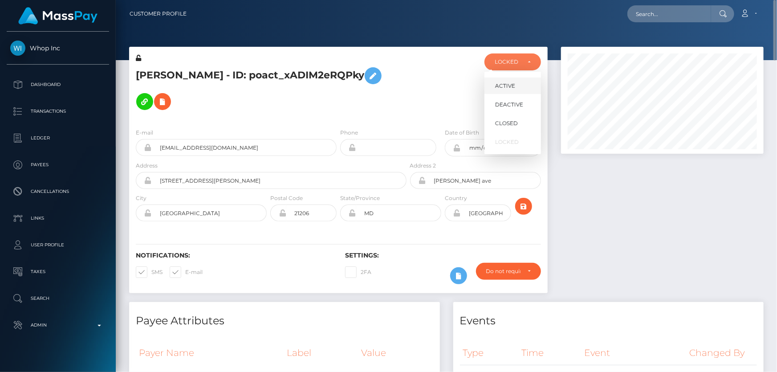
scroll to position [107, 202]
click at [509, 103] on span "DEACTIVE" at bounding box center [509, 105] width 28 height 8
select select "DEACTIVE"
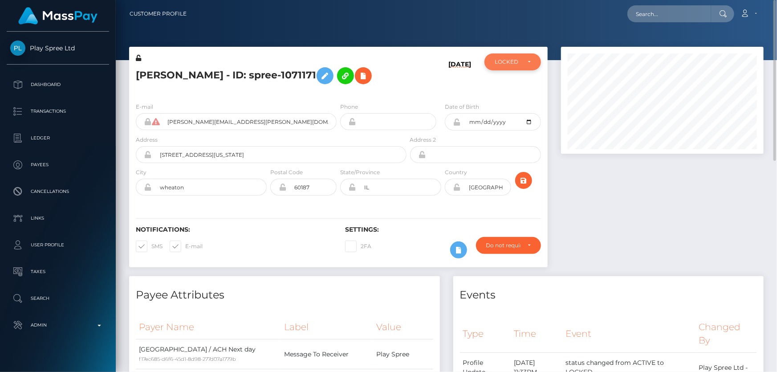
click at [511, 69] on div "LOCKED" at bounding box center [512, 61] width 57 height 17
click at [513, 85] on span "ACTIVE" at bounding box center [505, 86] width 20 height 8
select select "ACTIVE"
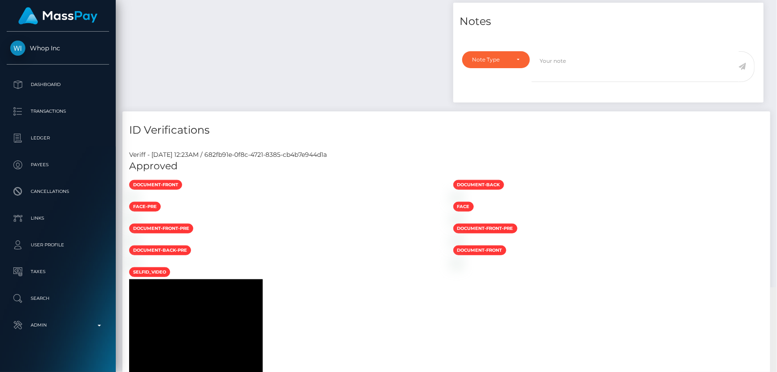
scroll to position [700, 0]
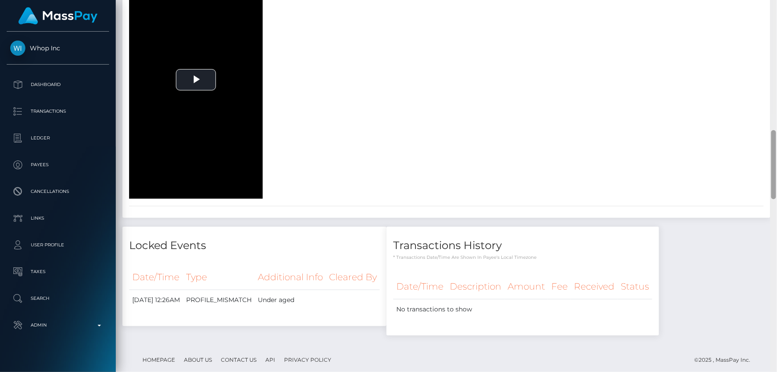
drag, startPoint x: 773, startPoint y: 80, endPoint x: 776, endPoint y: 169, distance: 89.1
click at [776, 169] on div at bounding box center [773, 186] width 7 height 372
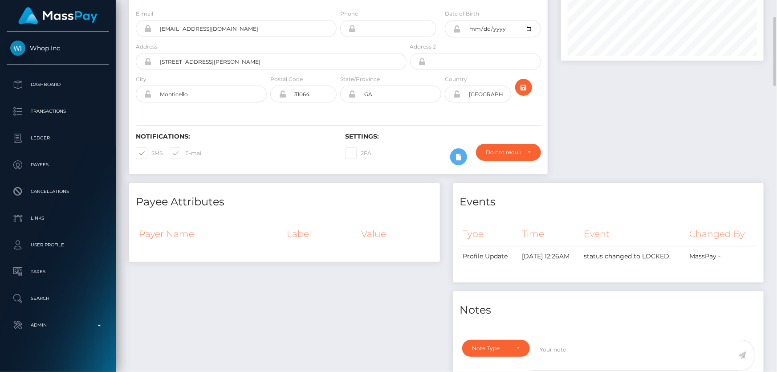
scroll to position [0, 0]
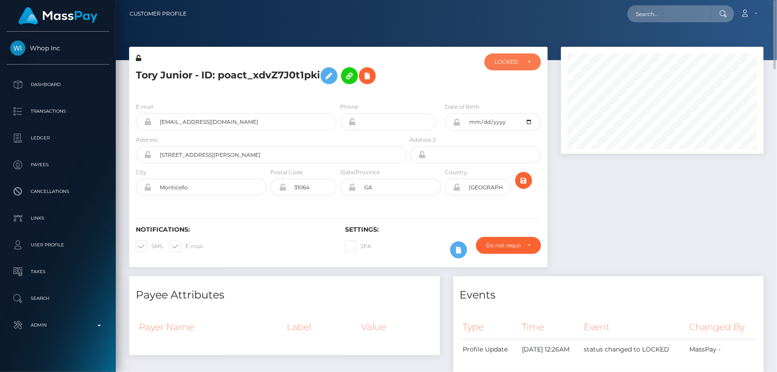
drag, startPoint x: 515, startPoint y: 57, endPoint x: 511, endPoint y: 65, distance: 9.2
click at [515, 57] on div "LOCKED" at bounding box center [512, 61] width 57 height 17
click at [503, 86] on span "ACTIVE" at bounding box center [505, 86] width 20 height 8
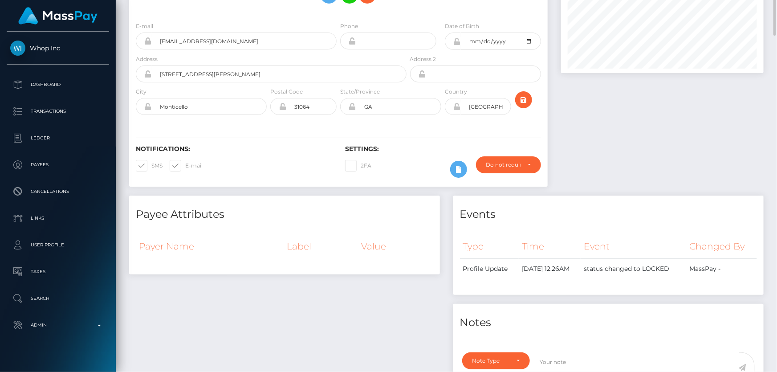
scroll to position [0, 0]
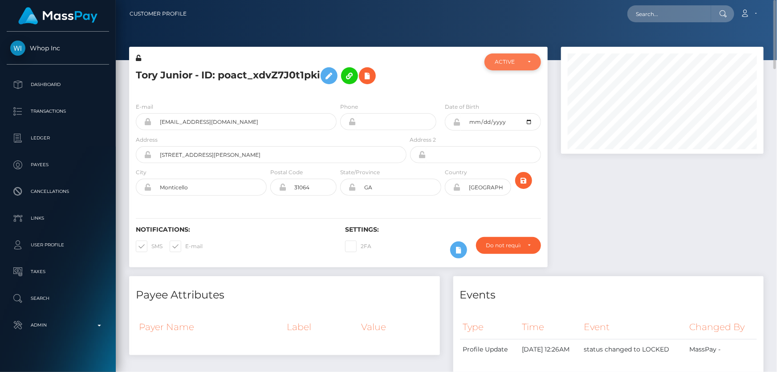
click at [505, 57] on div "ACTIVE" at bounding box center [512, 61] width 57 height 17
click at [503, 105] on span "DEACTIVE" at bounding box center [509, 105] width 28 height 8
select select "DEACTIVE"
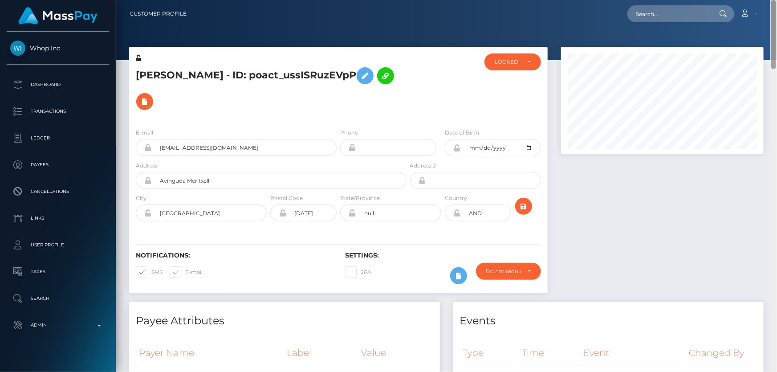
drag, startPoint x: 775, startPoint y: 129, endPoint x: 776, endPoint y: -49, distance: 177.6
click at [776, 0] on html "Whop Inc Dashboard Transactions Ledger Payees Cancellations Links" at bounding box center [388, 186] width 777 height 372
click at [517, 57] on div "LOCKED" at bounding box center [512, 61] width 57 height 17
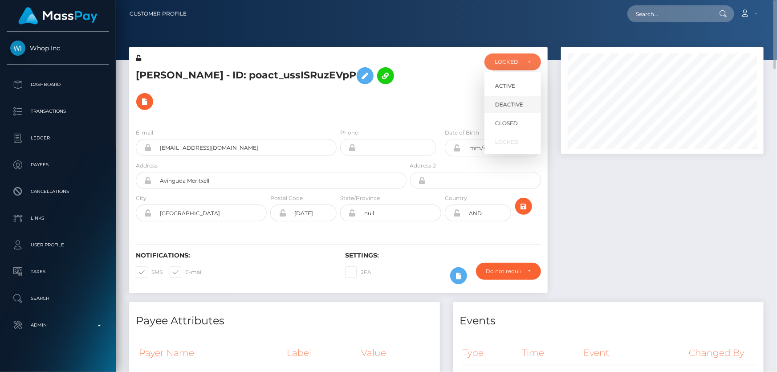
scroll to position [107, 202]
click at [512, 101] on span "DEACTIVE" at bounding box center [509, 105] width 28 height 8
select select "DEACTIVE"
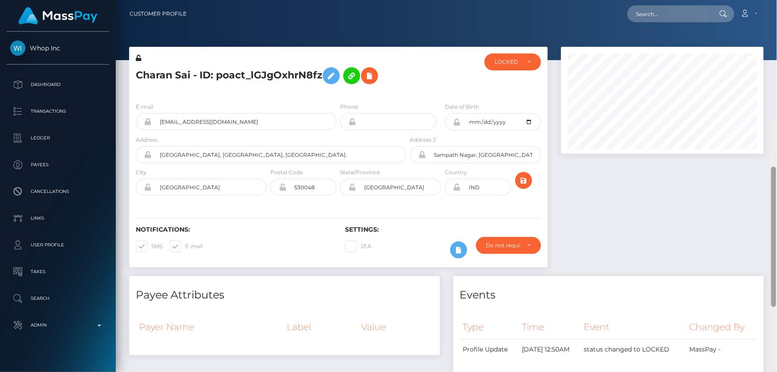
scroll to position [107, 202]
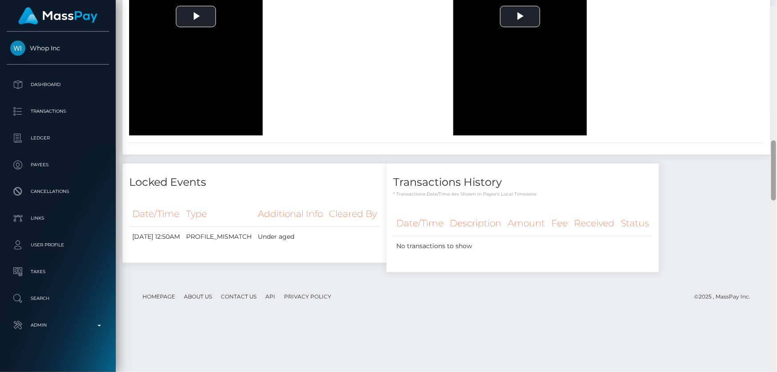
drag, startPoint x: 776, startPoint y: 182, endPoint x: 774, endPoint y: 379, distance: 196.7
click at [774, 371] on html "Whop Inc Dashboard Transactions Ledger Payees Cancellations Links" at bounding box center [388, 186] width 777 height 372
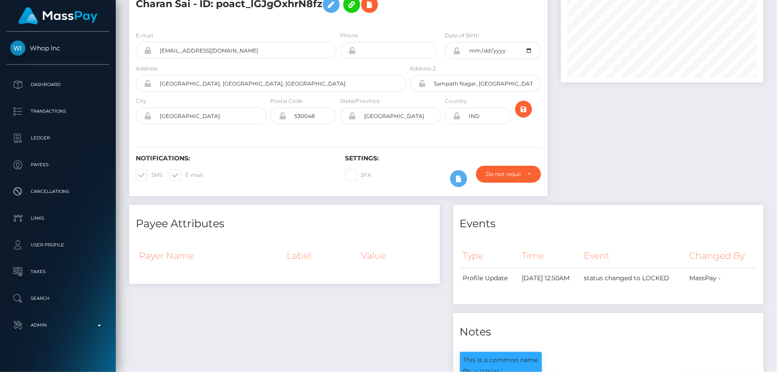
scroll to position [0, 0]
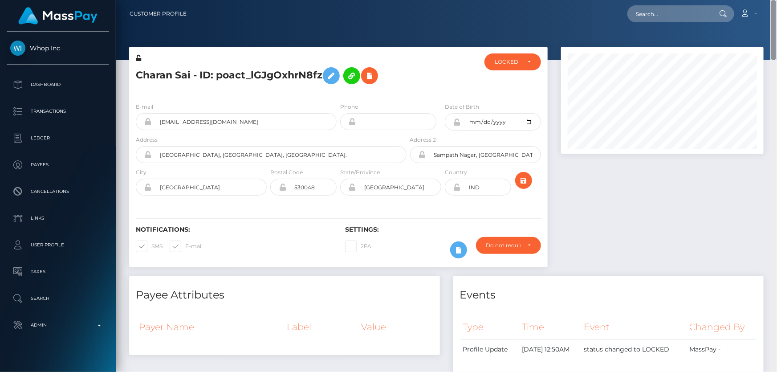
drag, startPoint x: 773, startPoint y: 187, endPoint x: 776, endPoint y: 14, distance: 173.2
click at [776, 14] on div "Customer Profile Loading... Loading..." at bounding box center [446, 186] width 661 height 372
click at [518, 64] on div "LOCKED" at bounding box center [507, 61] width 26 height 7
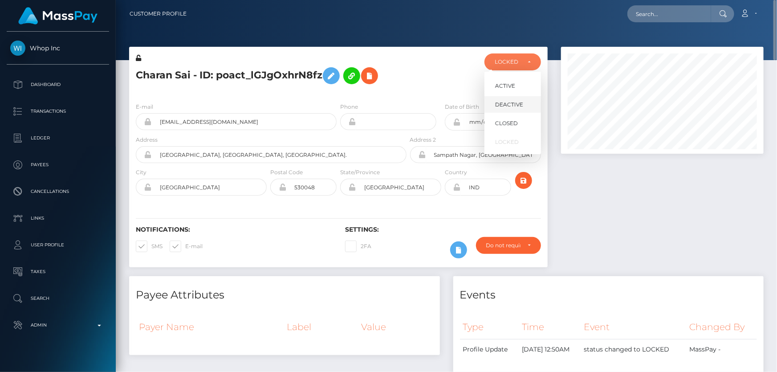
click at [510, 103] on span "DEACTIVE" at bounding box center [509, 105] width 28 height 8
select select "DEACTIVE"
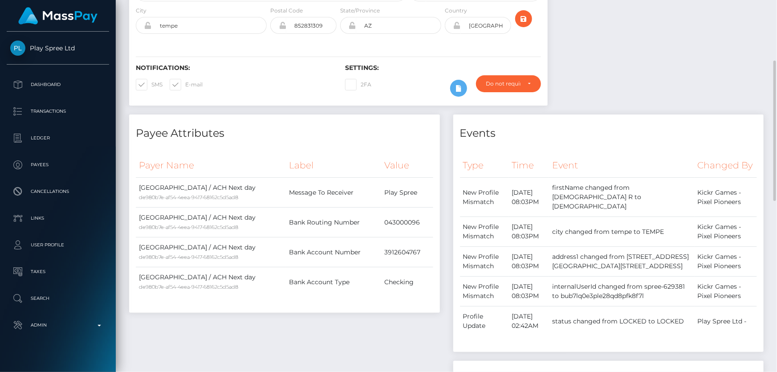
scroll to position [40, 0]
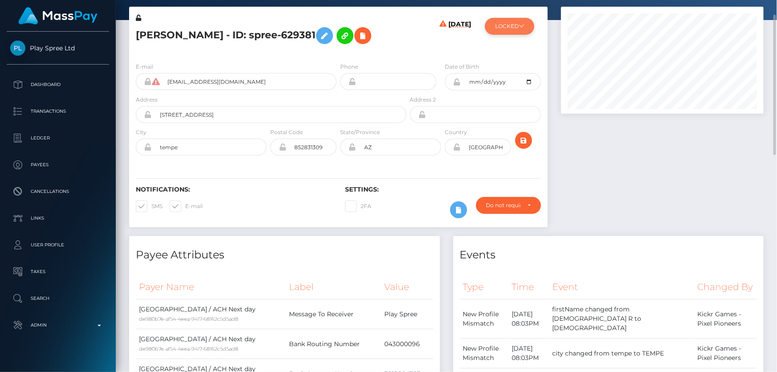
click at [507, 23] on button "LOCKED" at bounding box center [509, 26] width 49 height 17
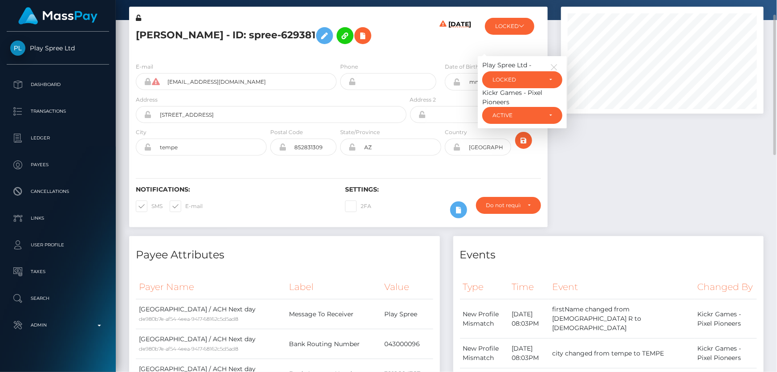
click at [264, 55] on div "E-mail [EMAIL_ADDRESS][DOMAIN_NAME] Phone Address" at bounding box center [338, 109] width 418 height 109
click at [231, 35] on h5 "[PERSON_NAME] - ID: spree-629381" at bounding box center [269, 36] width 266 height 26
copy h5 "[PERSON_NAME] - ID: spree-629381"
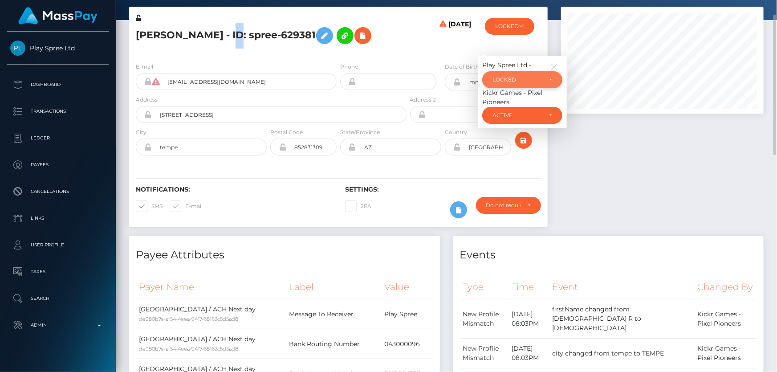
click at [521, 73] on div "LOCKED" at bounding box center [522, 79] width 80 height 17
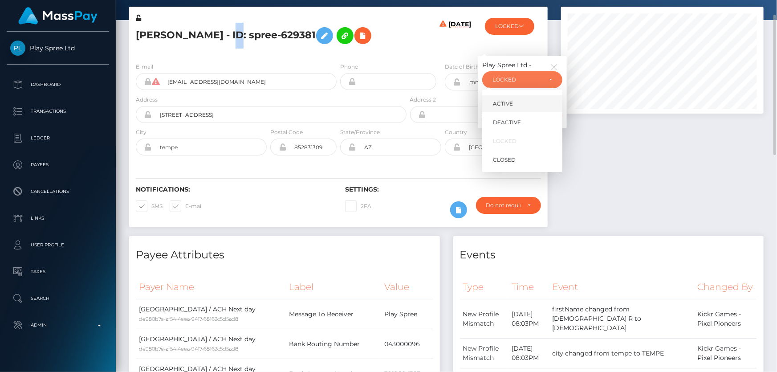
scroll to position [107, 202]
click at [524, 119] on link "DEACTIVE" at bounding box center [522, 122] width 80 height 16
select select "DEACTIVE"
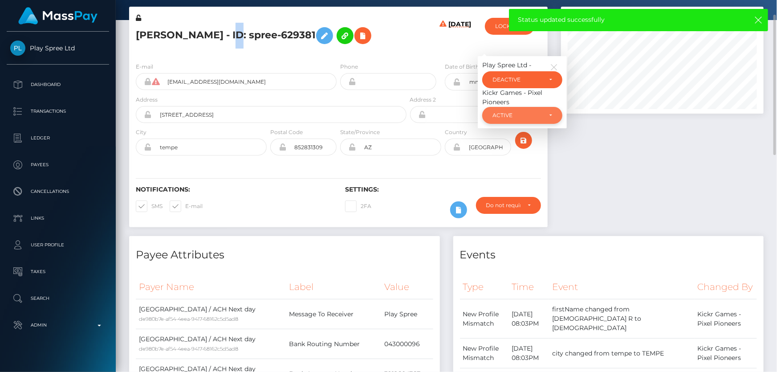
click at [526, 115] on div "ACTIVE" at bounding box center [516, 115] width 49 height 7
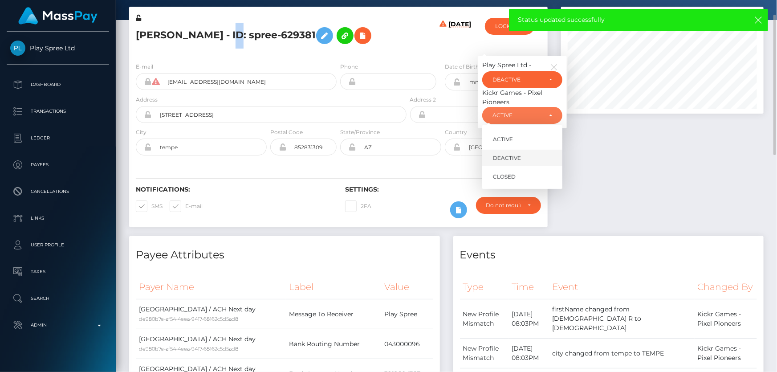
click at [521, 156] on link "DEACTIVE" at bounding box center [522, 158] width 80 height 16
select select "DEACTIVE"
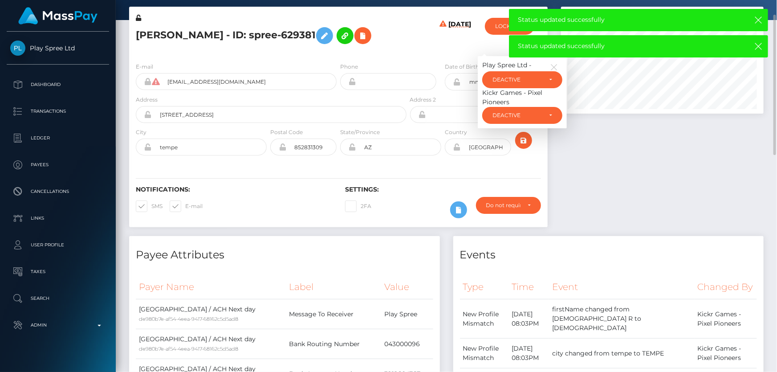
click at [611, 181] on div at bounding box center [662, 121] width 216 height 229
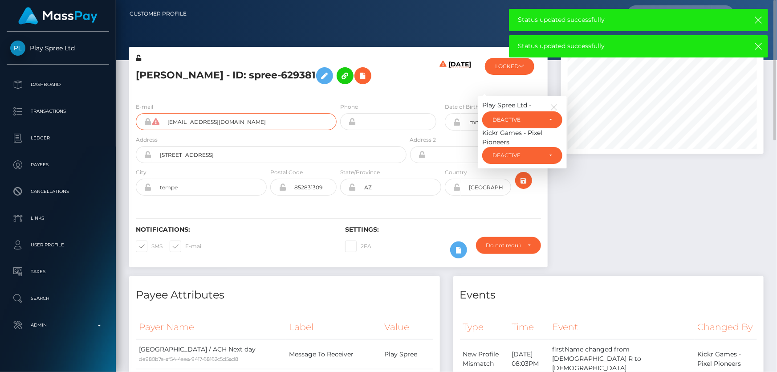
drag, startPoint x: 272, startPoint y: 121, endPoint x: 146, endPoint y: 127, distance: 126.5
click at [146, 127] on div "ricardo25tucson25@gmail.com" at bounding box center [236, 121] width 201 height 17
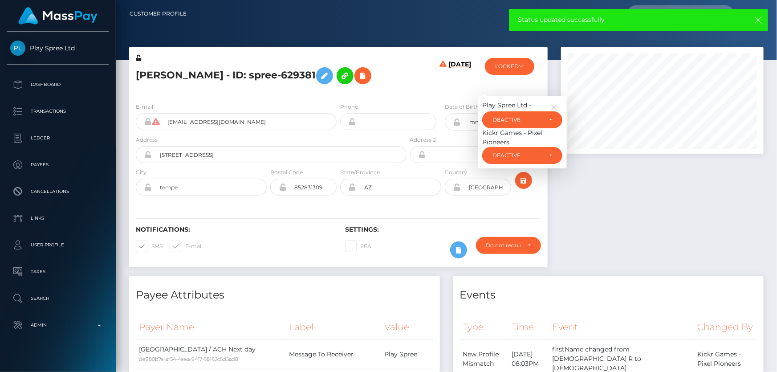
click at [756, 25] on button "button" at bounding box center [757, 19] width 11 height 11
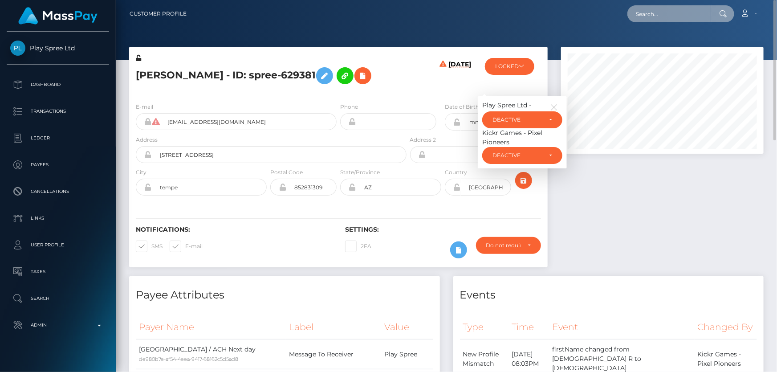
paste input "ricardo25tucson25@gmail.com"
type input "ricardo25tucson25@gmail.com"
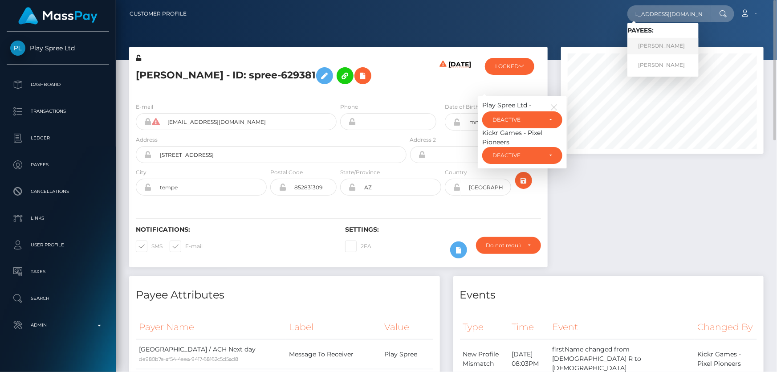
scroll to position [0, 0]
click at [663, 42] on link "JESUS R VARGAS" at bounding box center [662, 46] width 71 height 16
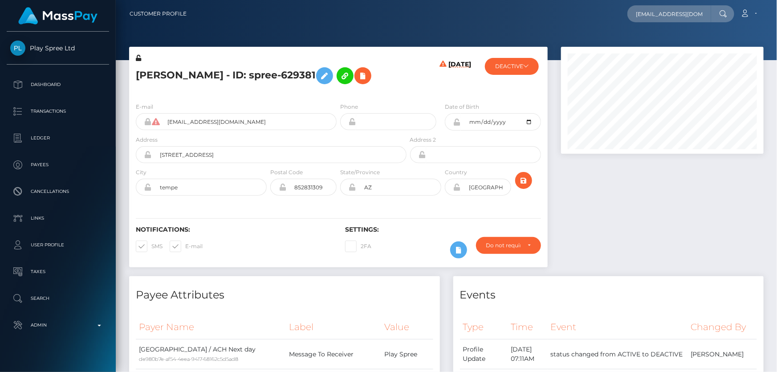
scroll to position [107, 202]
type input "[EMAIL_ADDRESS][DOMAIN_NAME]"
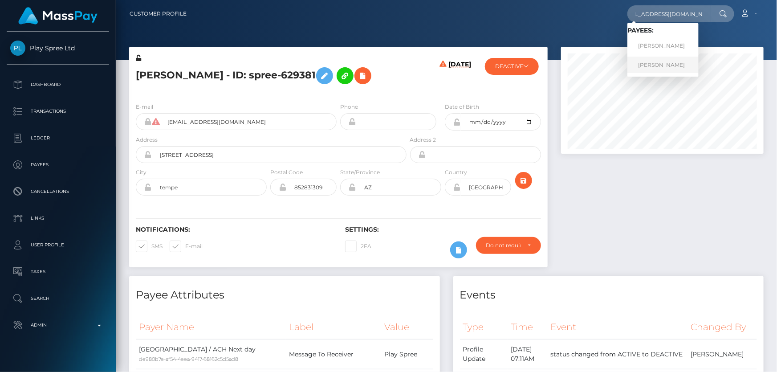
click at [660, 66] on link "JESUS R VARGAS" at bounding box center [662, 65] width 71 height 16
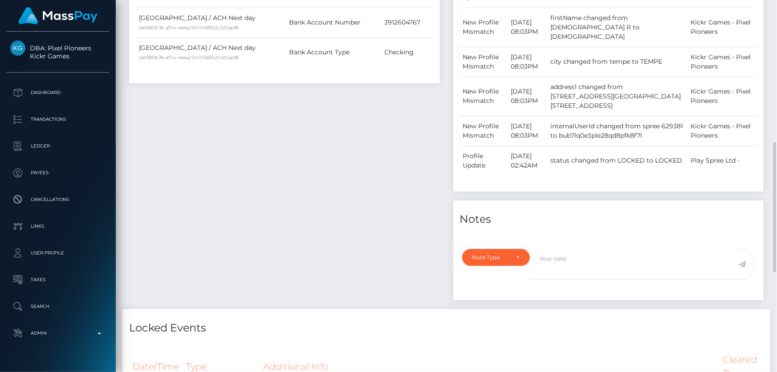
scroll to position [526, 0]
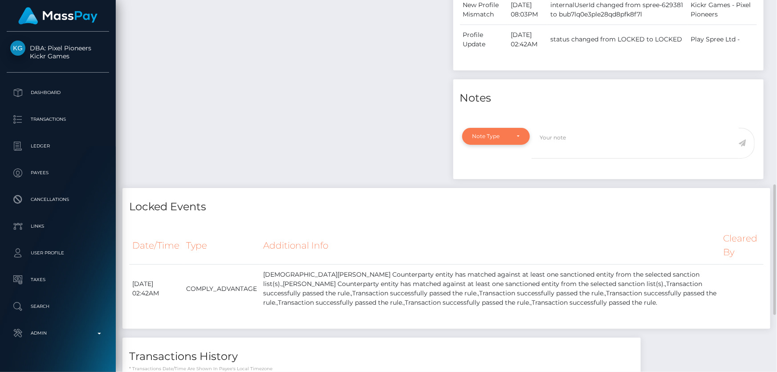
click at [505, 140] on div "Note Type" at bounding box center [490, 136] width 37 height 7
click at [492, 183] on span "Compliance" at bounding box center [489, 179] width 32 height 8
select select "COMPLIANCE"
click at [580, 158] on textarea at bounding box center [634, 143] width 207 height 31
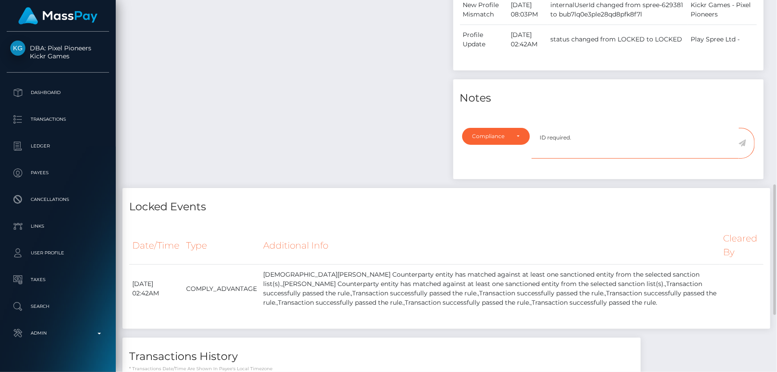
type textarea "ID required."
drag, startPoint x: 743, startPoint y: 169, endPoint x: 648, endPoint y: 200, distance: 99.7
click at [743, 146] on icon at bounding box center [742, 142] width 8 height 7
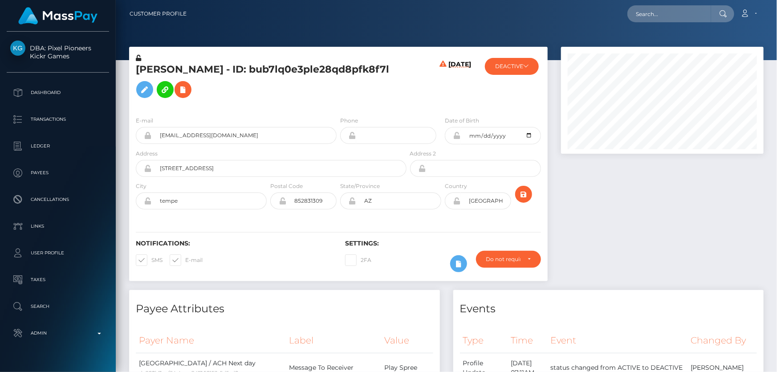
scroll to position [107, 202]
drag, startPoint x: 245, startPoint y: 105, endPoint x: 248, endPoint y: 111, distance: 7.2
click at [246, 102] on div "[PERSON_NAME] - ID: bub7lq0e3ple28qd8pfk8f7l" at bounding box center [268, 81] width 279 height 56
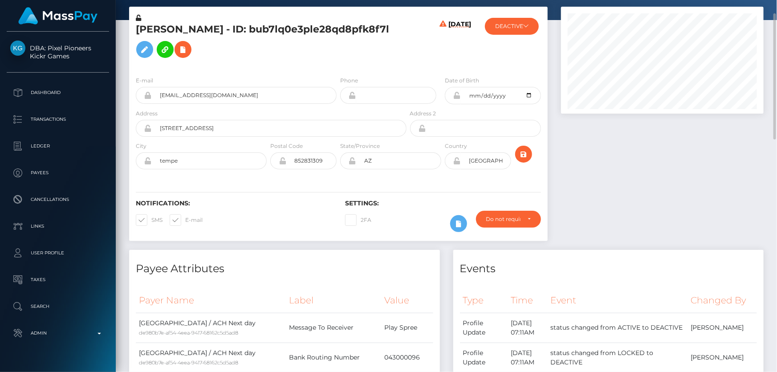
scroll to position [0, 0]
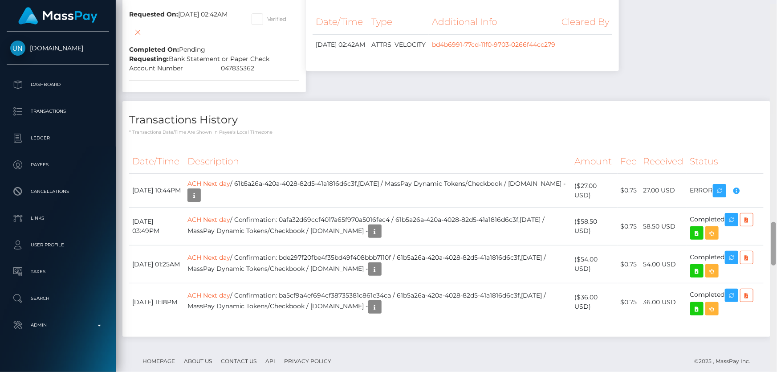
scroll to position [1718, 0]
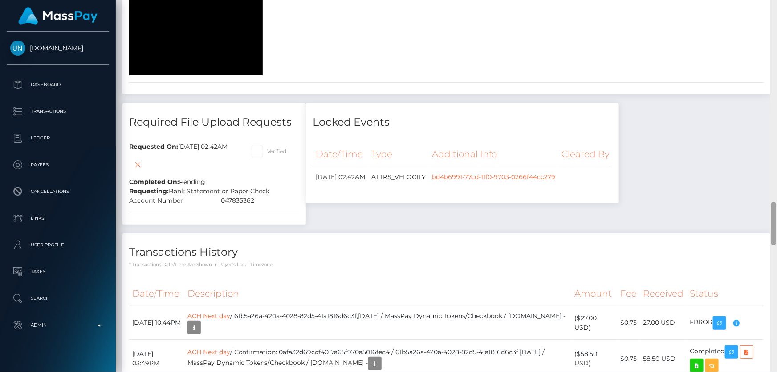
drag, startPoint x: 772, startPoint y: 85, endPoint x: 776, endPoint y: 220, distance: 135.4
click at [776, 220] on div at bounding box center [773, 186] width 7 height 372
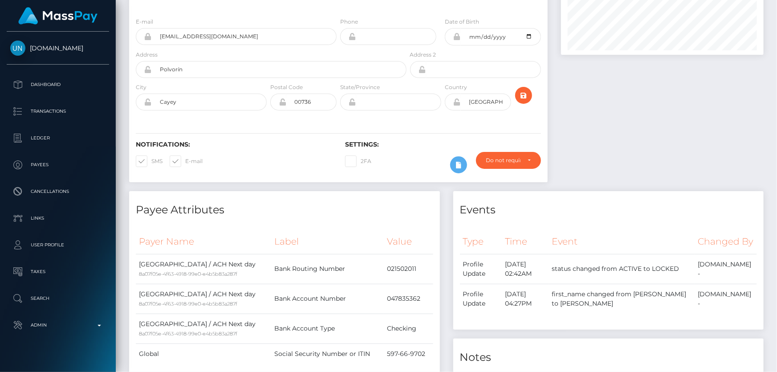
scroll to position [0, 0]
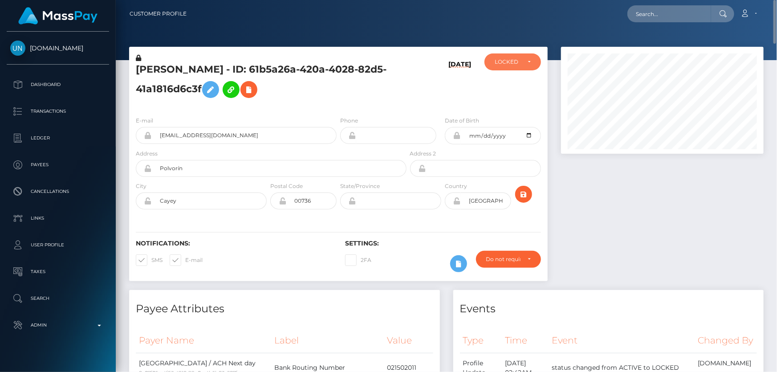
drag, startPoint x: 522, startPoint y: 62, endPoint x: 522, endPoint y: 68, distance: 5.8
click at [523, 62] on div "LOCKED" at bounding box center [512, 61] width 36 height 7
click at [514, 82] on span "ACTIVE" at bounding box center [505, 86] width 20 height 8
select select "ACTIVE"
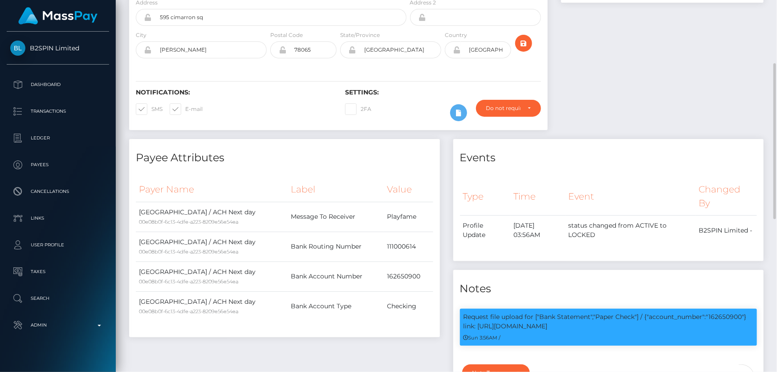
scroll to position [29, 0]
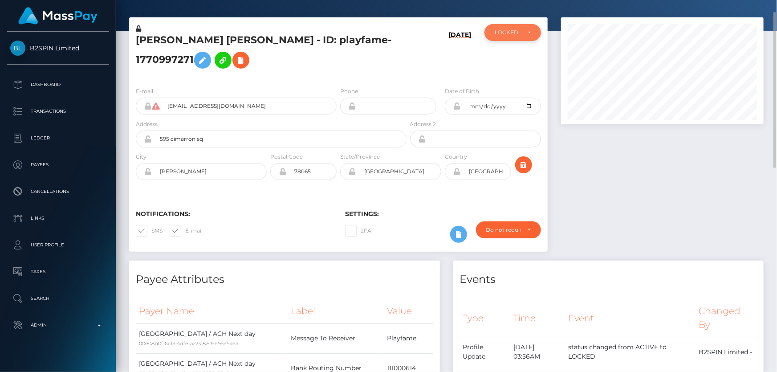
click at [524, 28] on div "LOCKED" at bounding box center [512, 32] width 57 height 17
drag, startPoint x: 505, startPoint y: 50, endPoint x: 453, endPoint y: 0, distance: 72.7
click at [505, 51] on link "ACTIVE" at bounding box center [512, 56] width 57 height 16
select select "ACTIVE"
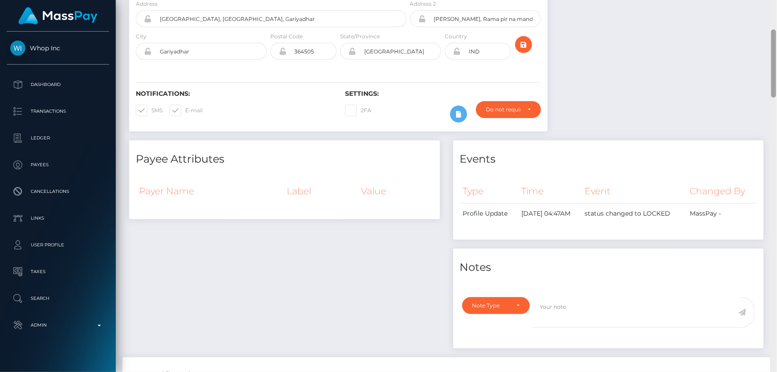
scroll to position [534, 0]
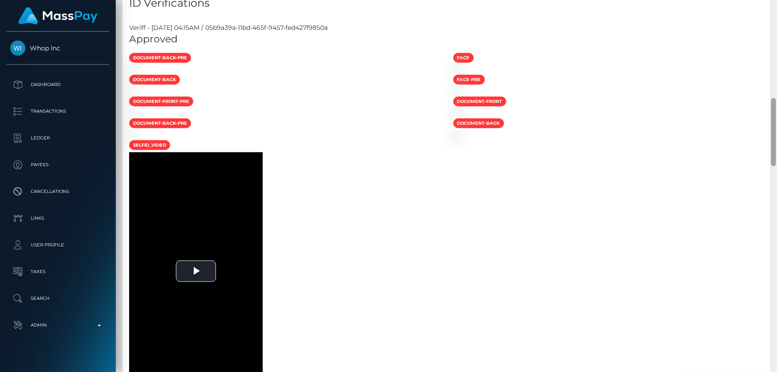
drag, startPoint x: 776, startPoint y: 142, endPoint x: 776, endPoint y: 371, distance: 229.2
click at [776, 371] on div at bounding box center [773, 186] width 7 height 372
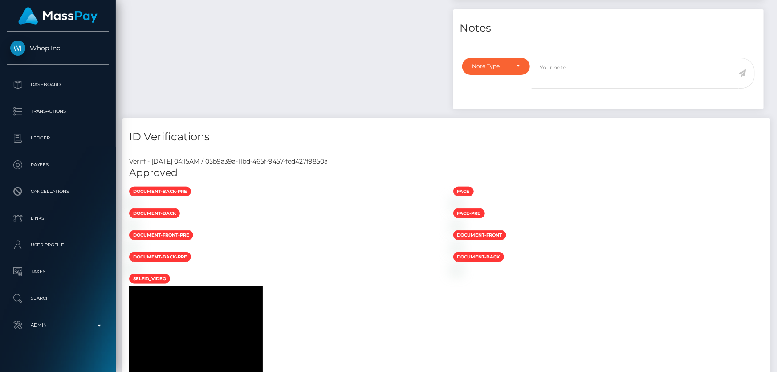
scroll to position [0, 0]
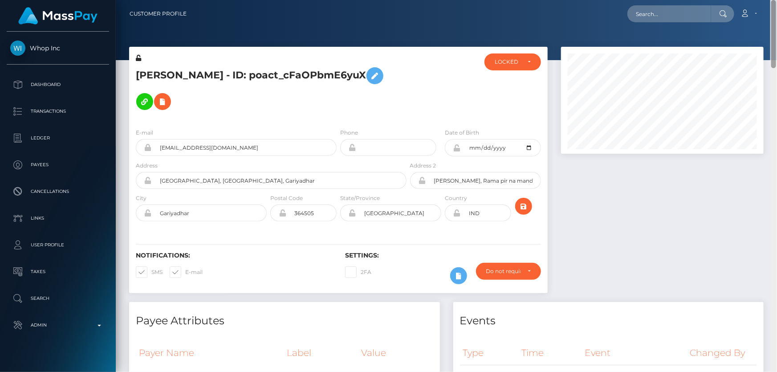
drag, startPoint x: 774, startPoint y: 153, endPoint x: 776, endPoint y: -44, distance: 196.7
click at [776, 0] on html "Whop Inc Dashboard Transactions Ledger Payees Cancellations Links" at bounding box center [388, 186] width 777 height 372
click at [520, 60] on div "LOCKED" at bounding box center [507, 61] width 26 height 7
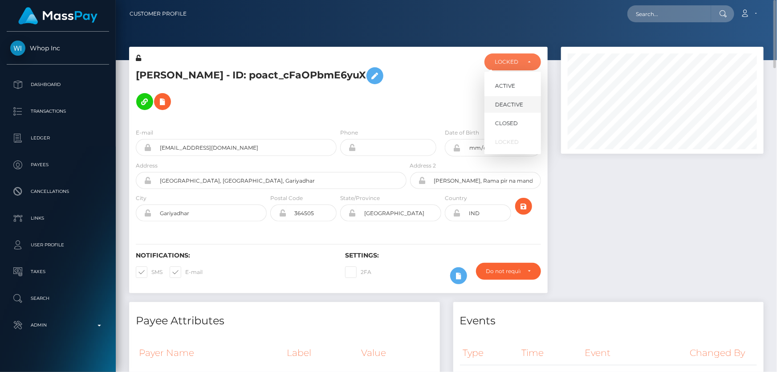
scroll to position [107, 202]
click at [512, 101] on span "DEACTIVE" at bounding box center [509, 105] width 28 height 8
select select "DEACTIVE"
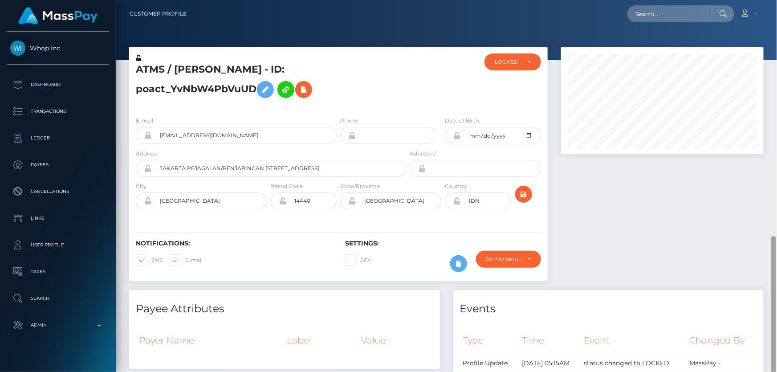
click at [776, 0] on html "Whop Inc Dashboard Transactions Ledger Payees Cancellations Links" at bounding box center [388, 186] width 777 height 372
click at [524, 54] on div "LOCKED" at bounding box center [512, 61] width 57 height 17
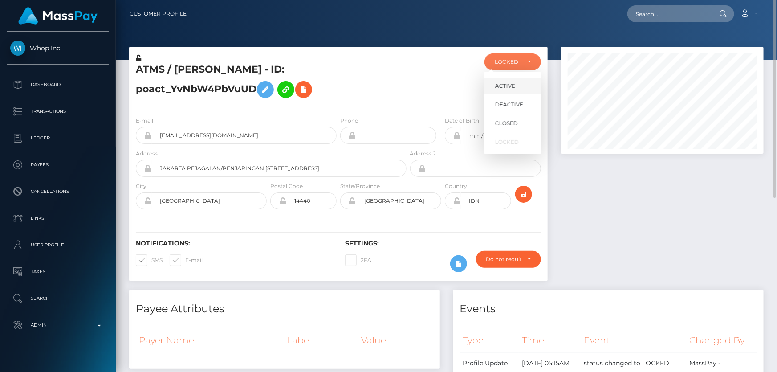
scroll to position [107, 202]
click at [508, 104] on span "DEACTIVE" at bounding box center [509, 105] width 28 height 8
select select "DEACTIVE"
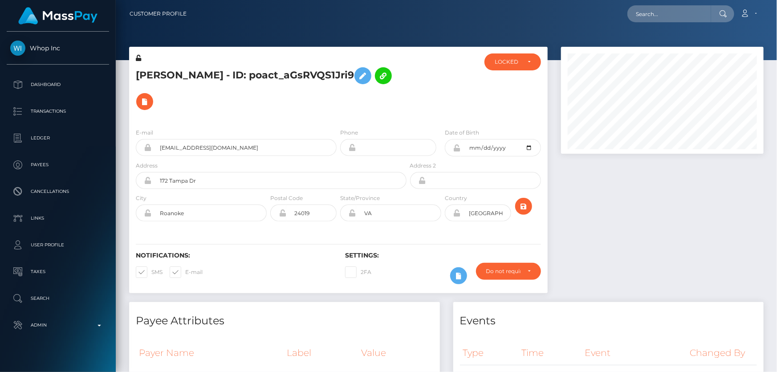
scroll to position [444974, 444878]
drag, startPoint x: 513, startPoint y: 64, endPoint x: 508, endPoint y: 71, distance: 8.6
click at [514, 64] on div "LOCKED" at bounding box center [507, 61] width 26 height 7
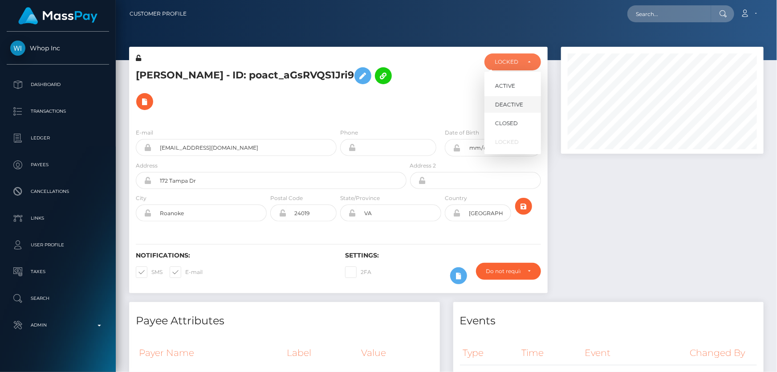
click at [513, 107] on span "DEACTIVE" at bounding box center [509, 105] width 28 height 8
select select "DEACTIVE"
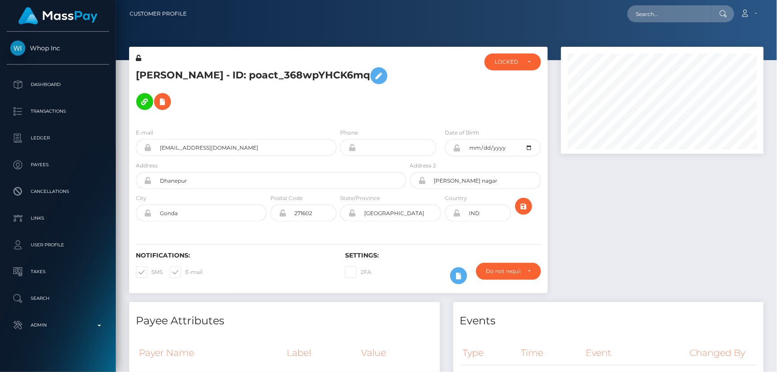
drag, startPoint x: 776, startPoint y: 91, endPoint x: 776, endPoint y: -49, distance: 139.8
click at [776, 0] on html "Whop Inc Dashboard Transactions Ledger Payees Cancellations Links" at bounding box center [388, 186] width 777 height 372
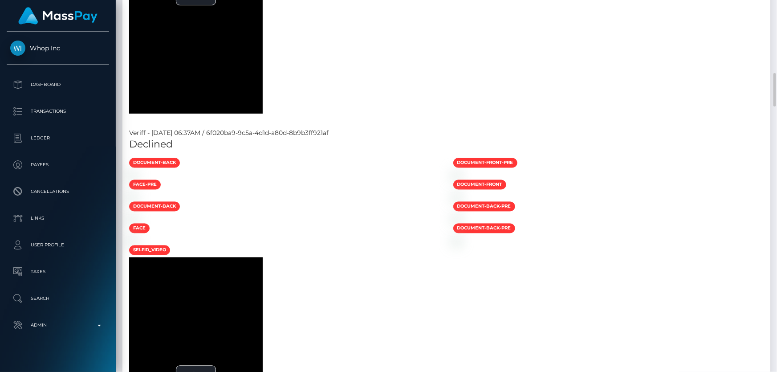
scroll to position [971, 0]
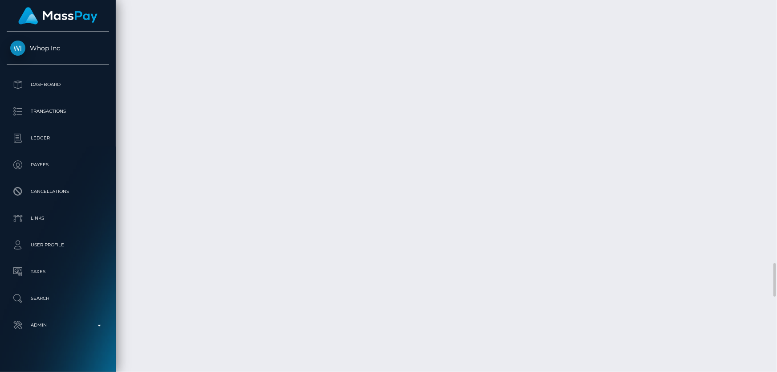
scroll to position [3035, 0]
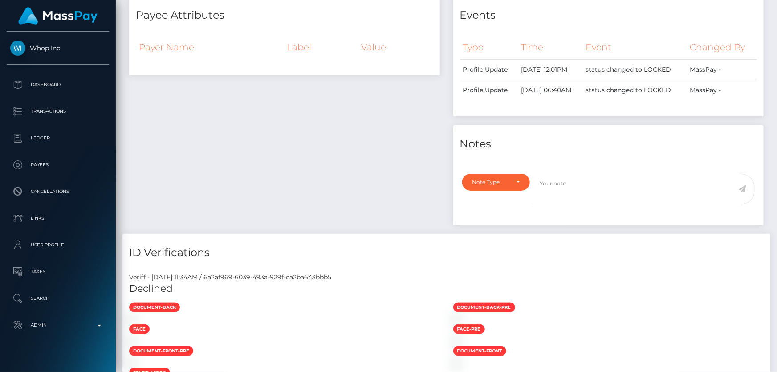
scroll to position [0, 0]
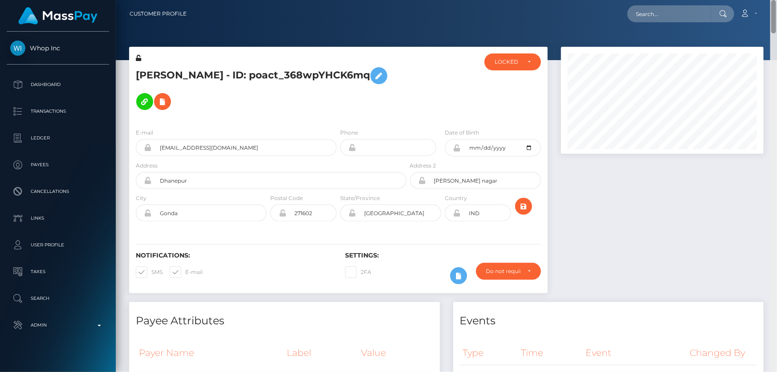
drag, startPoint x: 772, startPoint y: 292, endPoint x: 690, endPoint y: 5, distance: 298.7
click at [776, 0] on html "Whop Inc Dashboard Transactions Ledger Payees Cancellations Links" at bounding box center [388, 186] width 777 height 372
click at [521, 67] on div "LOCKED" at bounding box center [512, 61] width 57 height 17
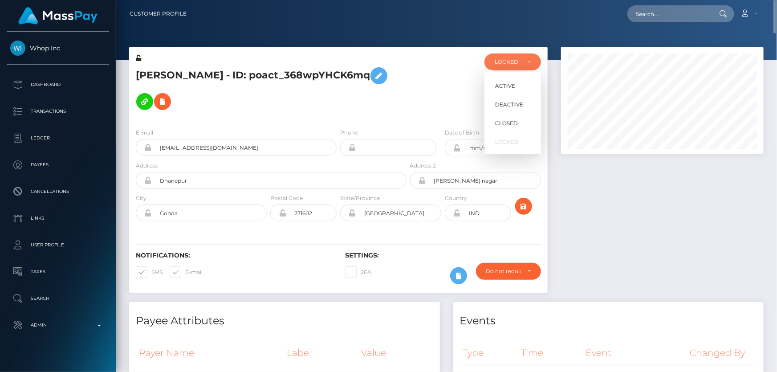
scroll to position [107, 202]
click at [515, 105] on span "DEACTIVE" at bounding box center [509, 105] width 28 height 8
select select "DEACTIVE"
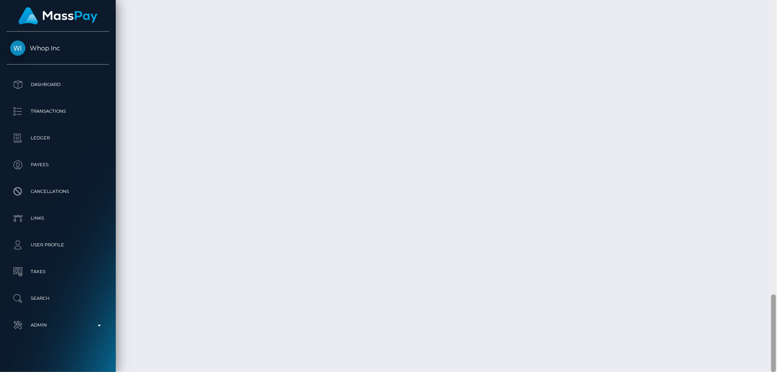
scroll to position [111, 0]
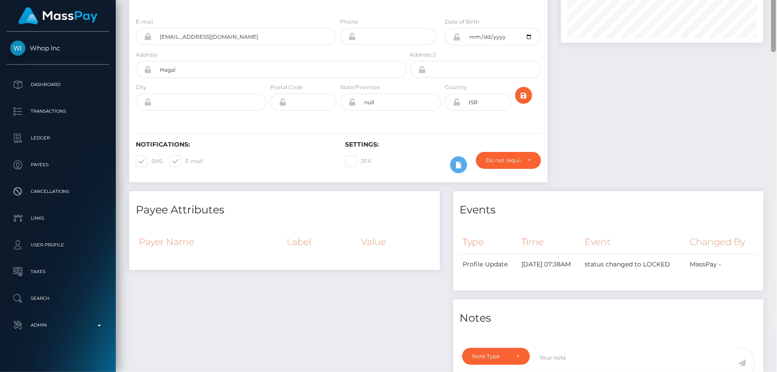
drag, startPoint x: 774, startPoint y: 100, endPoint x: 776, endPoint y: 53, distance: 46.8
click at [776, 57] on div at bounding box center [773, 145] width 7 height 372
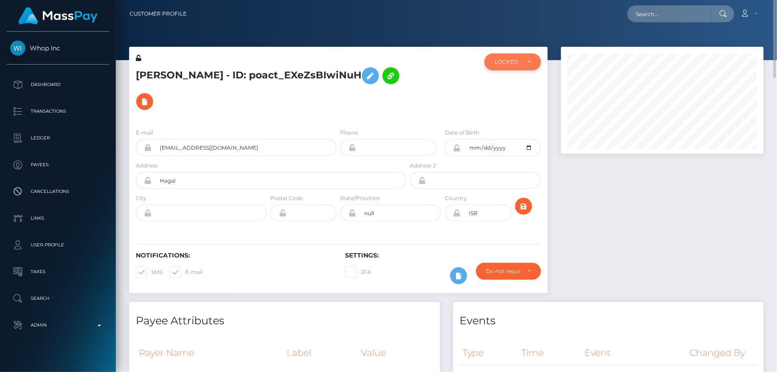
click at [498, 61] on div "LOCKED" at bounding box center [507, 61] width 26 height 7
click at [521, 101] on span "DEACTIVE" at bounding box center [509, 105] width 28 height 8
select select "DEACTIVE"
